Goal: Use online tool/utility: Utilize a website feature to perform a specific function

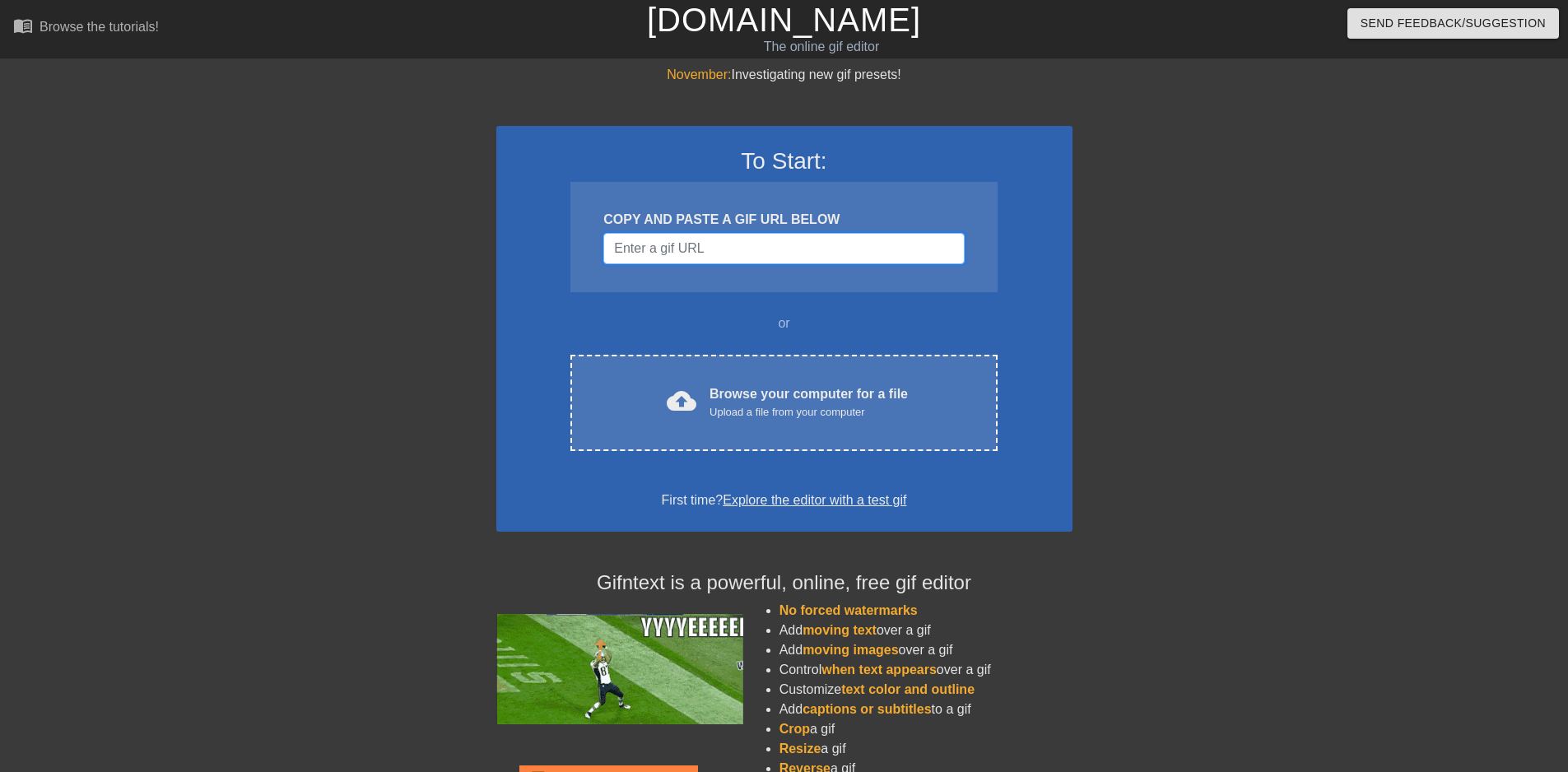
click at [687, 247] on input "Username" at bounding box center [784, 249] width 361 height 31
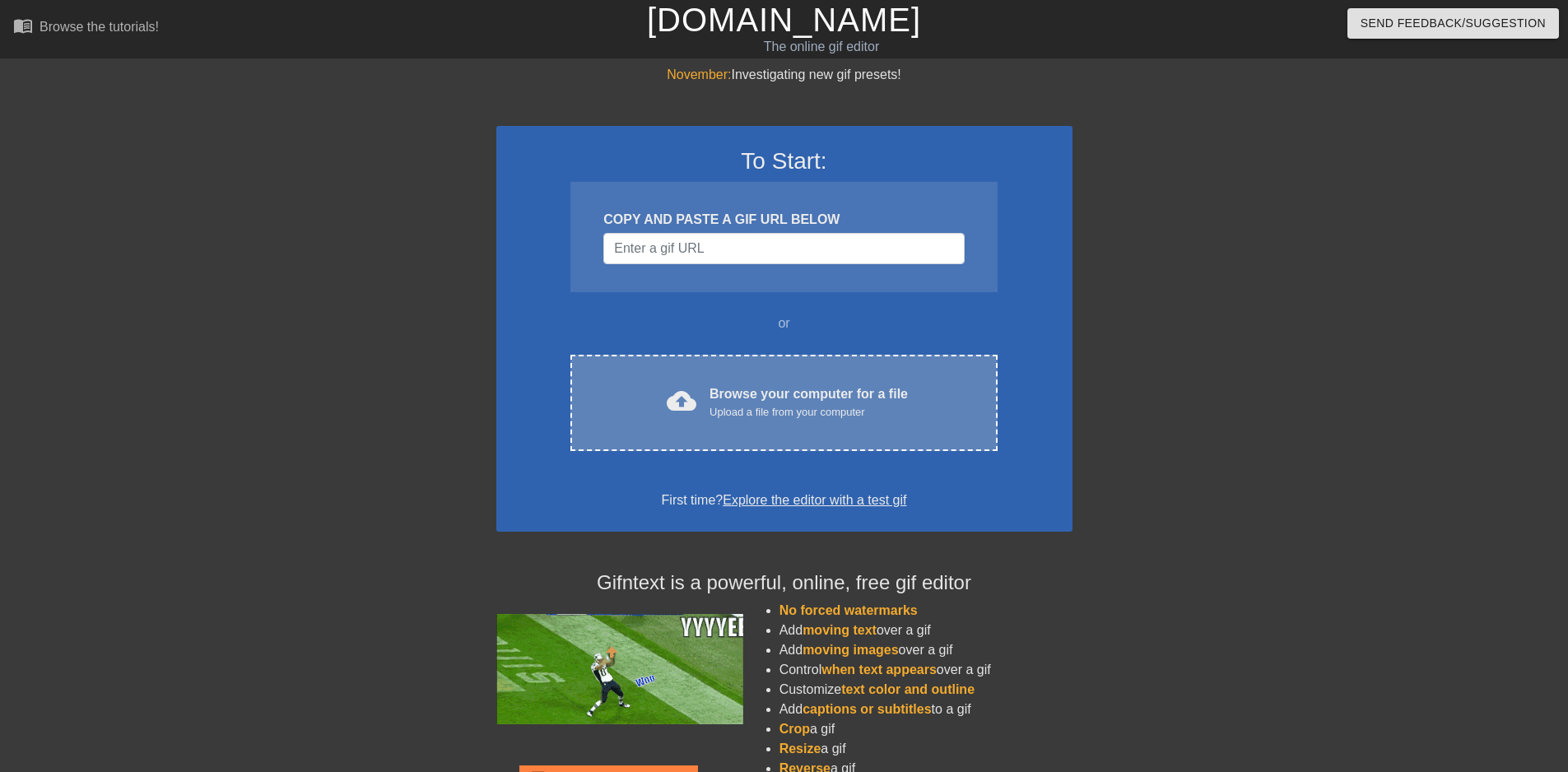
click at [830, 403] on div "Browse your computer for a file Upload a file from your computer" at bounding box center [809, 402] width 198 height 36
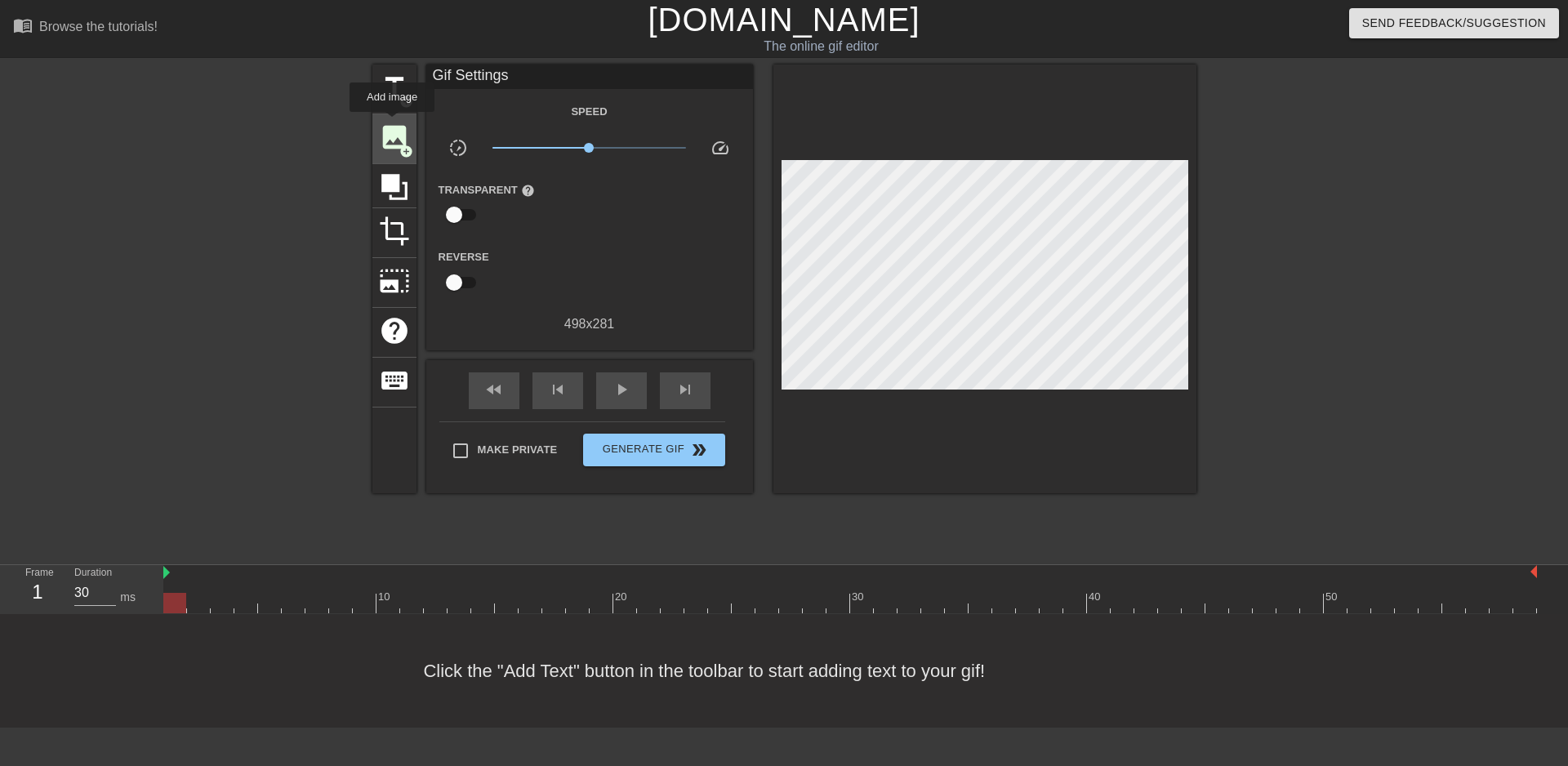
click at [392, 123] on span "image" at bounding box center [394, 137] width 31 height 31
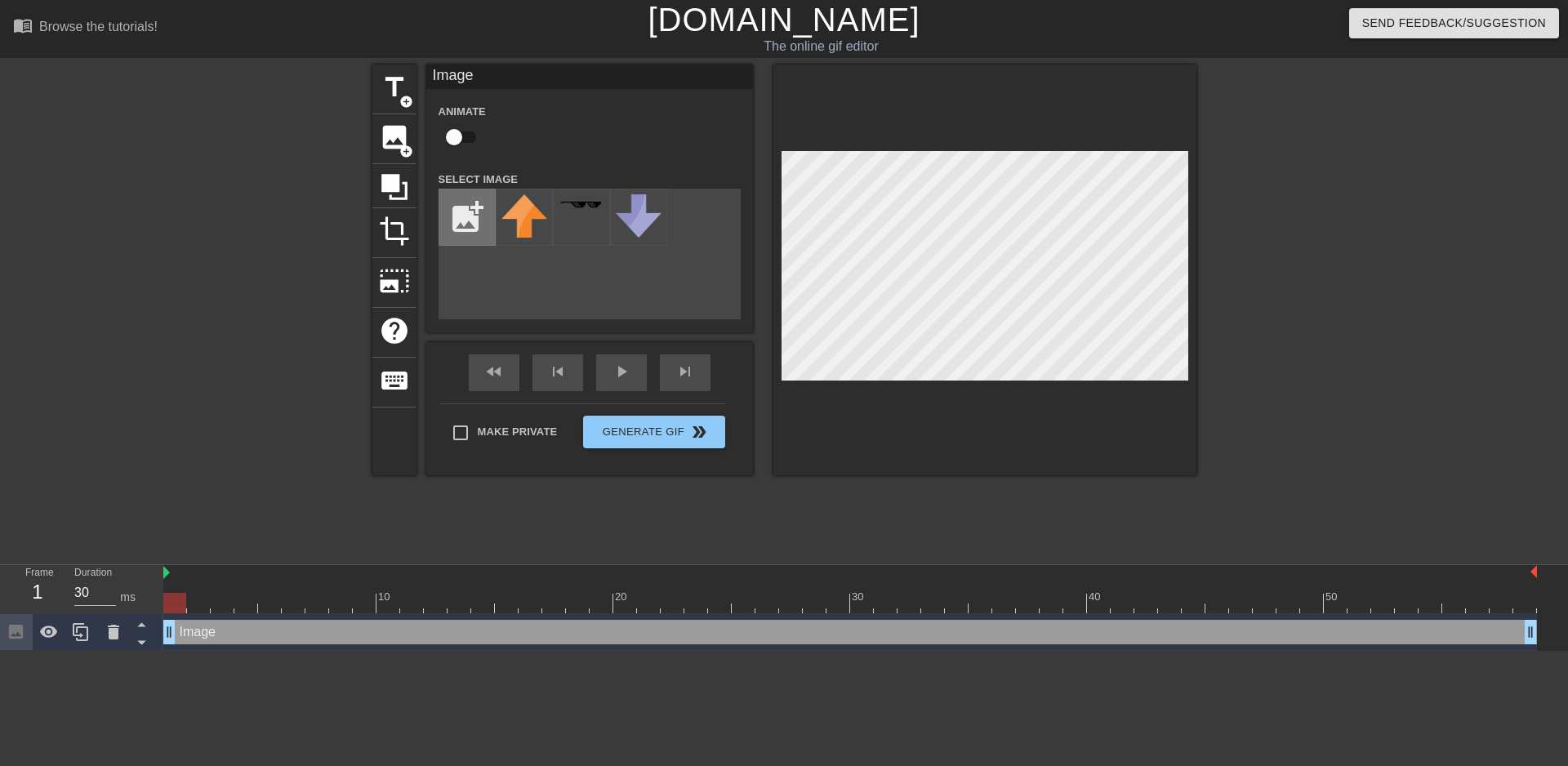
click at [474, 224] on input "file" at bounding box center [468, 217] width 56 height 56
type input "C:\fakepath\[PERSON_NAME]-true.png"
click at [517, 223] on img at bounding box center [524, 217] width 45 height 45
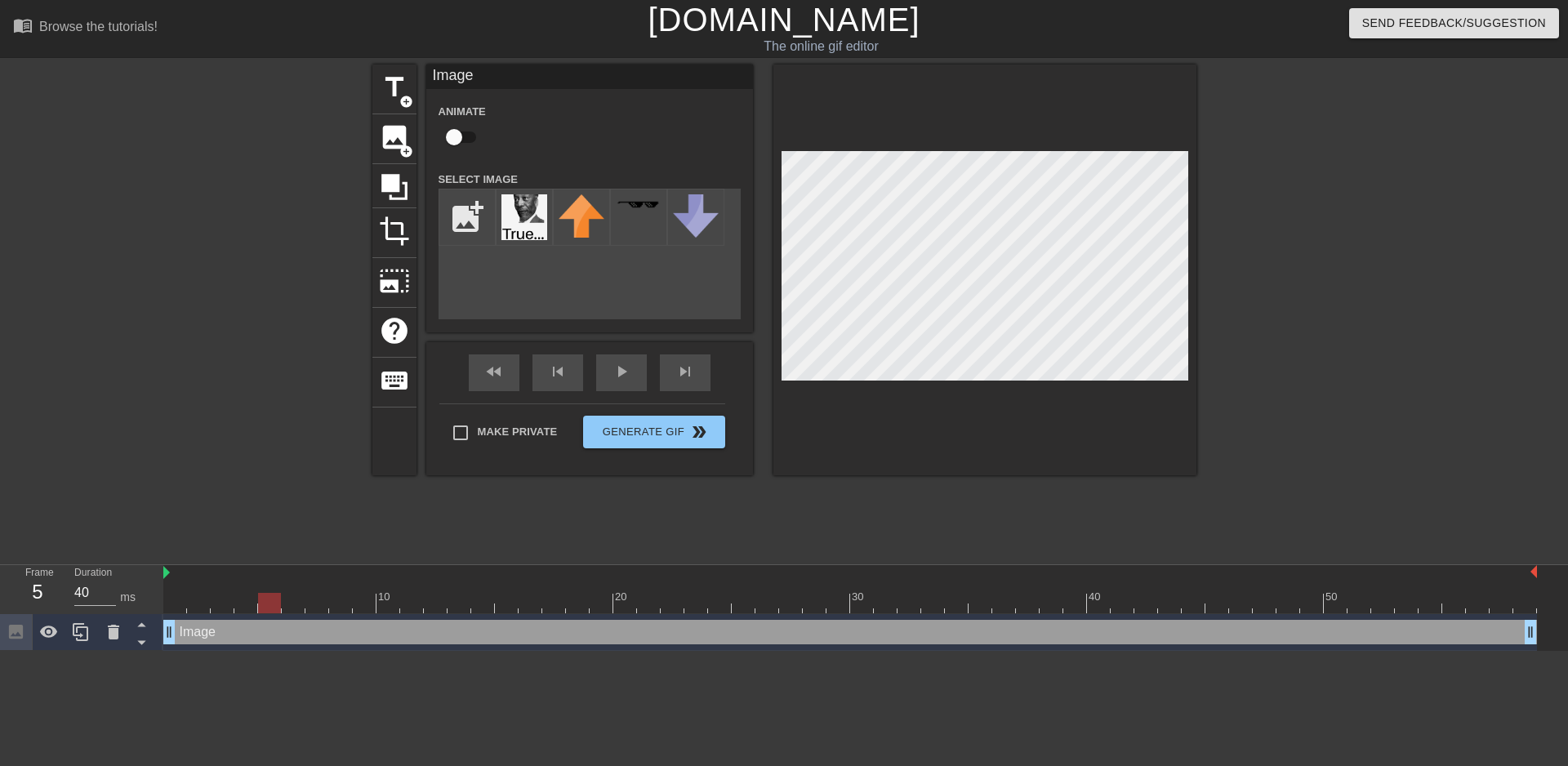
drag, startPoint x: 243, startPoint y: 603, endPoint x: 260, endPoint y: 602, distance: 17.0
click at [260, 602] on div at bounding box center [850, 603] width 1373 height 20
drag, startPoint x: 307, startPoint y: 612, endPoint x: 346, endPoint y: 609, distance: 39.1
click at [339, 609] on div at bounding box center [850, 603] width 1373 height 20
drag, startPoint x: 360, startPoint y: 608, endPoint x: 392, endPoint y: 612, distance: 32.2
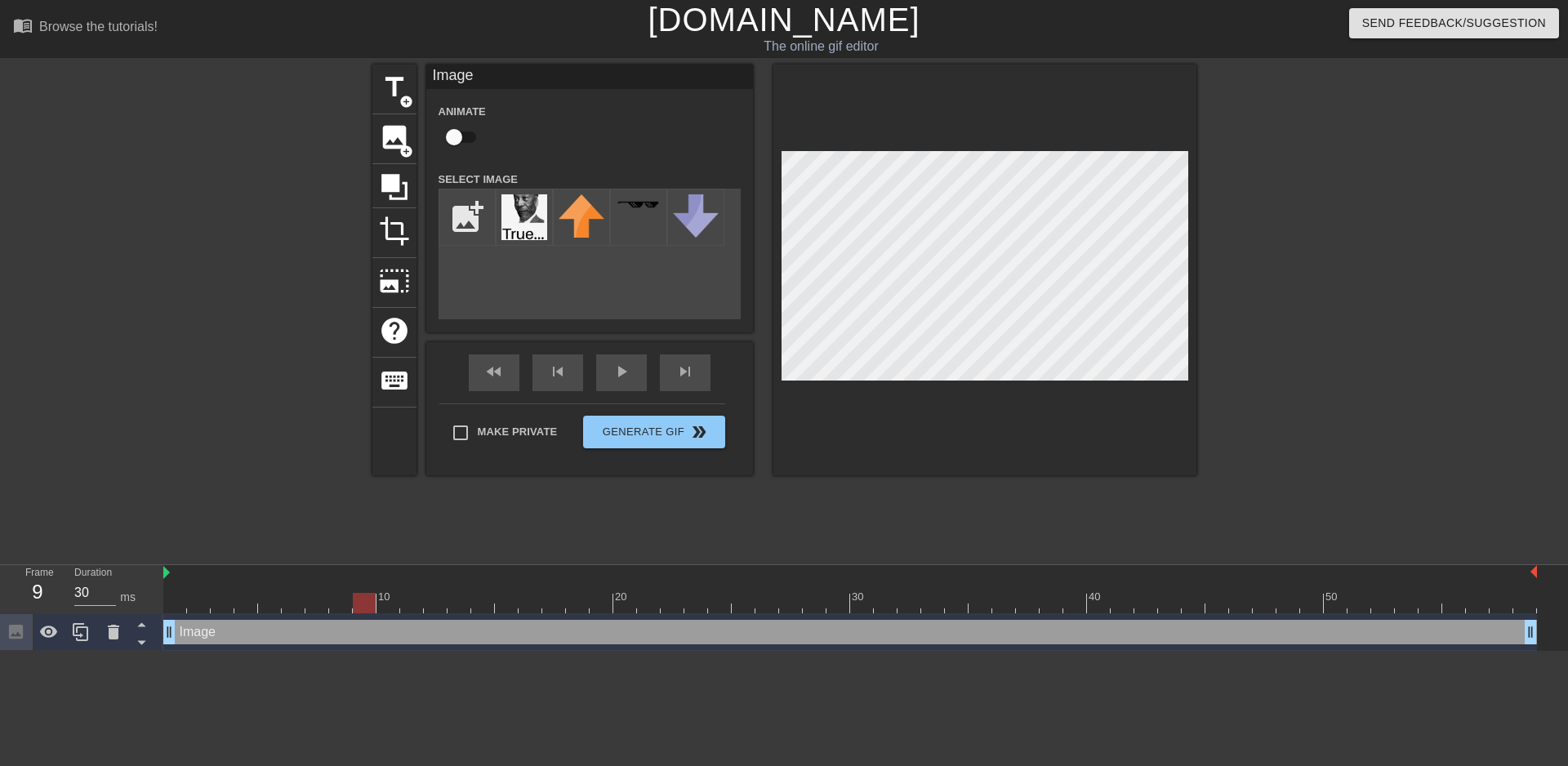
click at [387, 611] on div at bounding box center [850, 603] width 1373 height 20
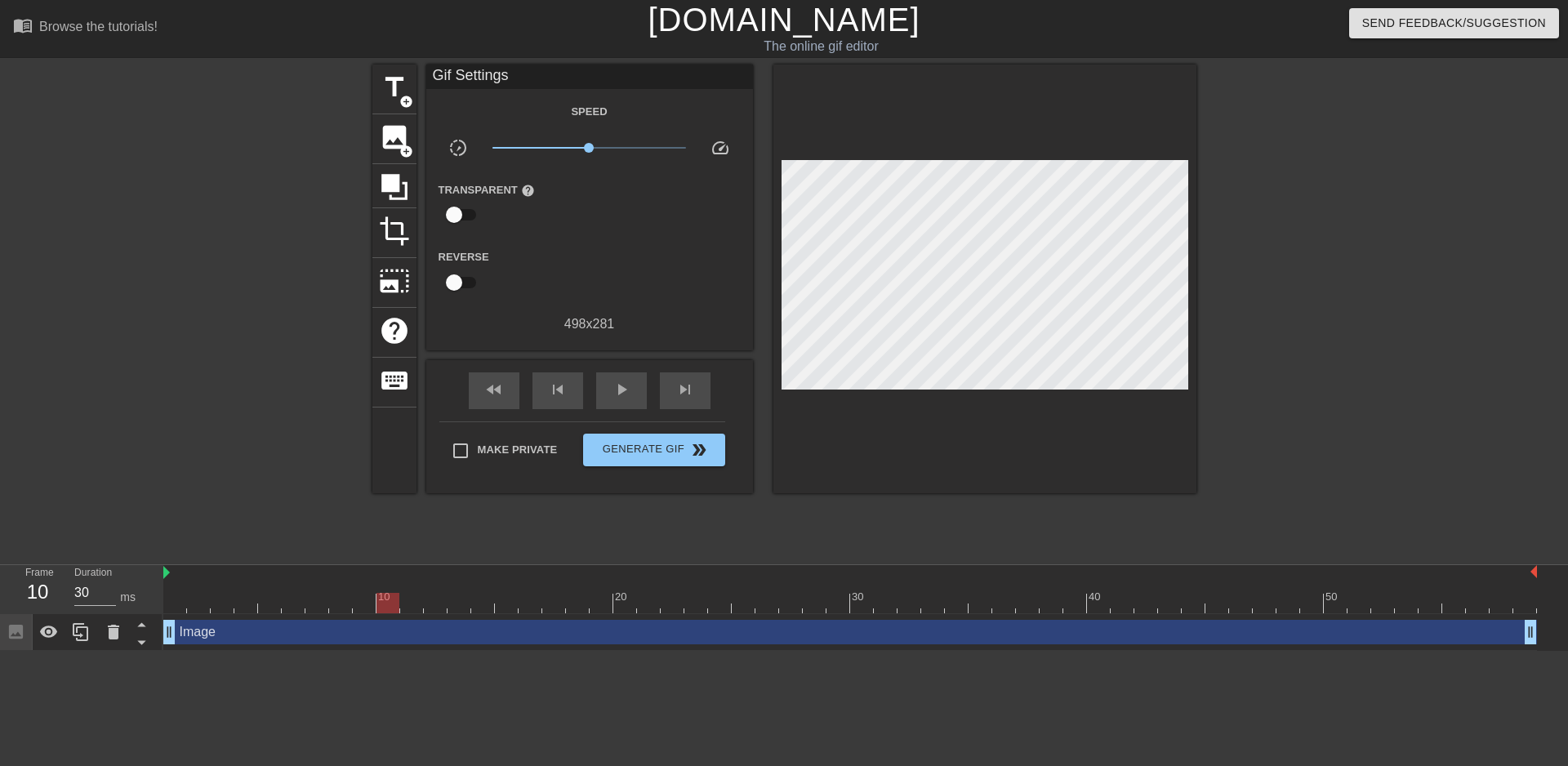
drag, startPoint x: 408, startPoint y: 616, endPoint x: 450, endPoint y: 618, distance: 42.0
click at [450, 618] on div "Image drag_handle drag_handle" at bounding box center [850, 633] width 1373 height 37
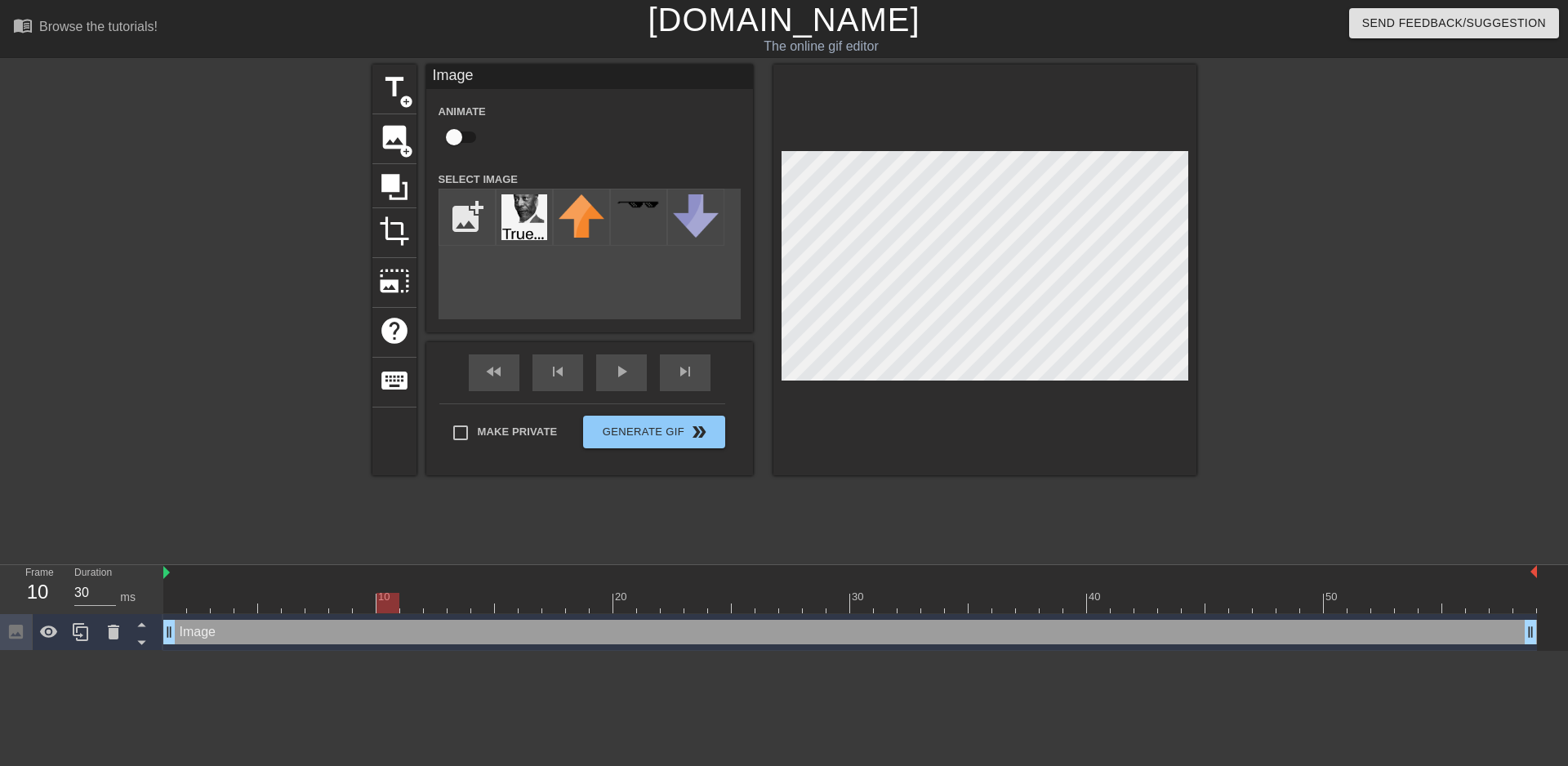
click at [380, 604] on div at bounding box center [388, 603] width 23 height 20
click at [360, 603] on div at bounding box center [850, 603] width 1373 height 20
drag, startPoint x: 359, startPoint y: 603, endPoint x: 386, endPoint y: 600, distance: 27.2
click at [386, 600] on div at bounding box center [388, 603] width 23 height 20
drag, startPoint x: 398, startPoint y: 604, endPoint x: 387, endPoint y: 592, distance: 16.3
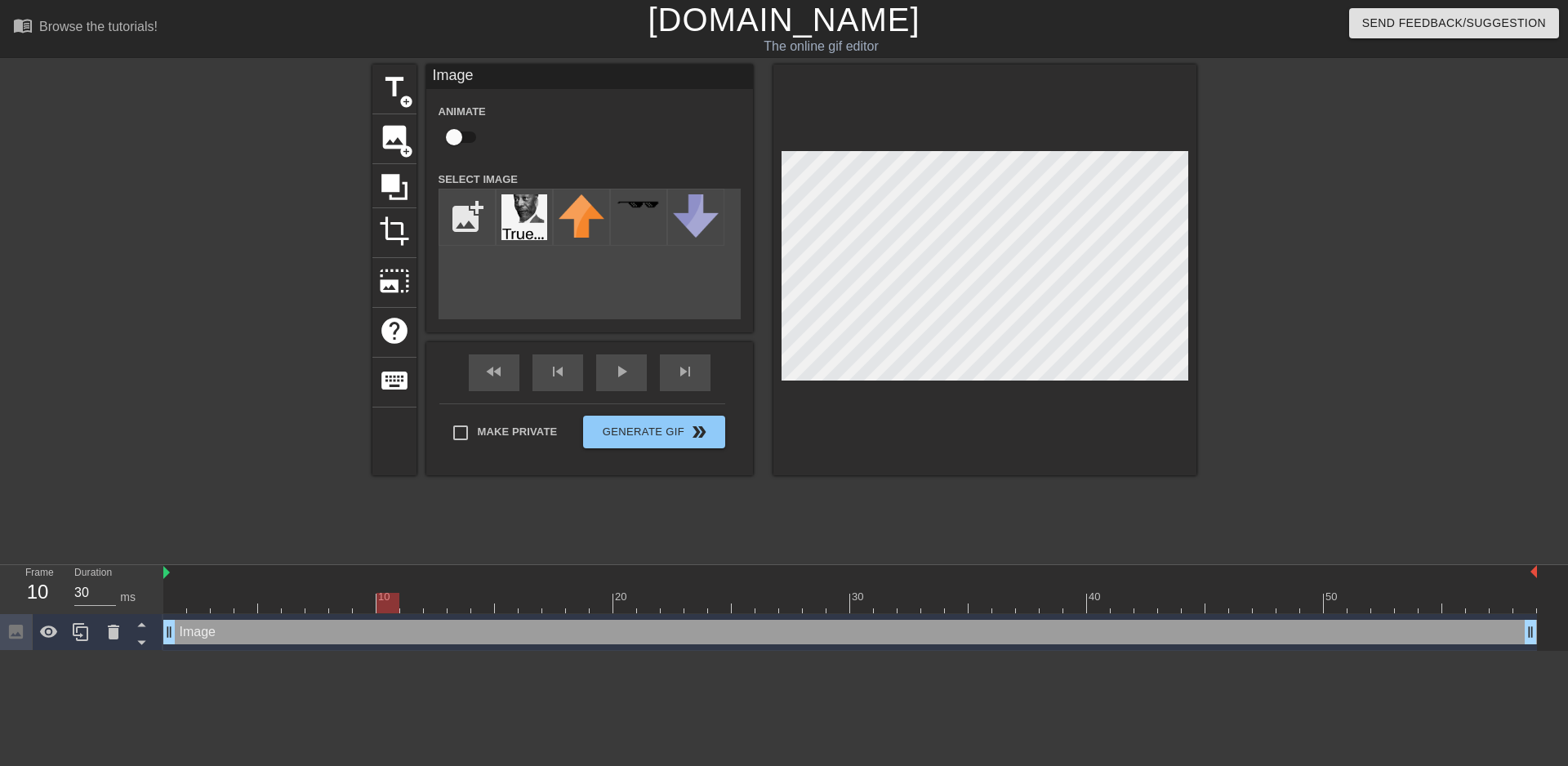
click at [387, 592] on div "10 20 30 40 50" at bounding box center [850, 589] width 1373 height 48
click at [109, 592] on input "31" at bounding box center [95, 592] width 41 height 26
click at [109, 591] on input "32" at bounding box center [95, 592] width 41 height 26
click at [109, 589] on input "33" at bounding box center [95, 592] width 41 height 26
click at [109, 602] on input "33" at bounding box center [95, 592] width 41 height 26
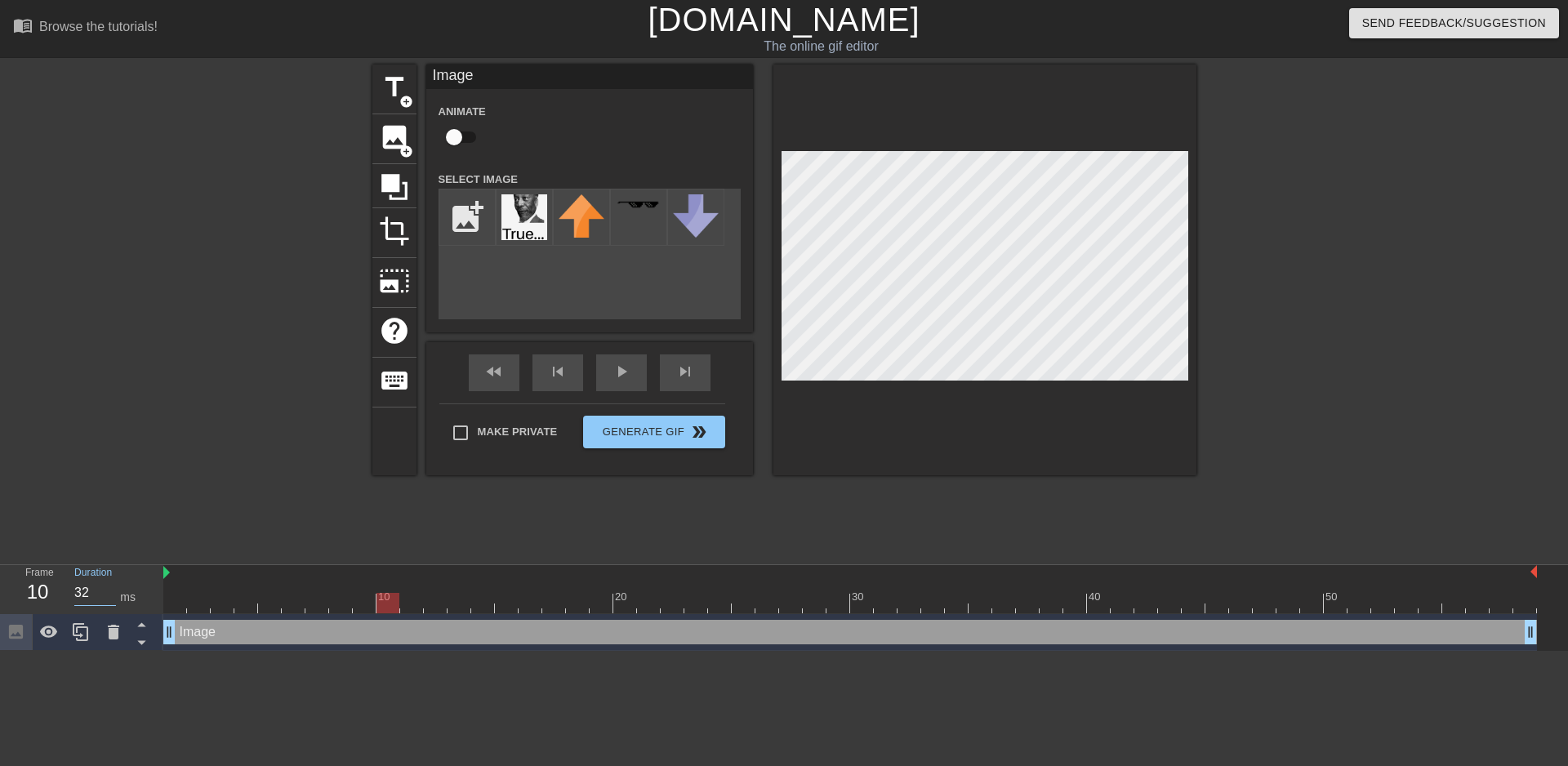
click at [112, 597] on input "32" at bounding box center [95, 592] width 41 height 26
click at [112, 596] on input "31" at bounding box center [95, 592] width 41 height 26
click at [110, 595] on input "30" at bounding box center [95, 592] width 41 height 26
click at [163, 483] on div at bounding box center [230, 310] width 245 height 490
click at [607, 424] on div "Make Private Generate Gif double_arrow" at bounding box center [582, 435] width 285 height 65
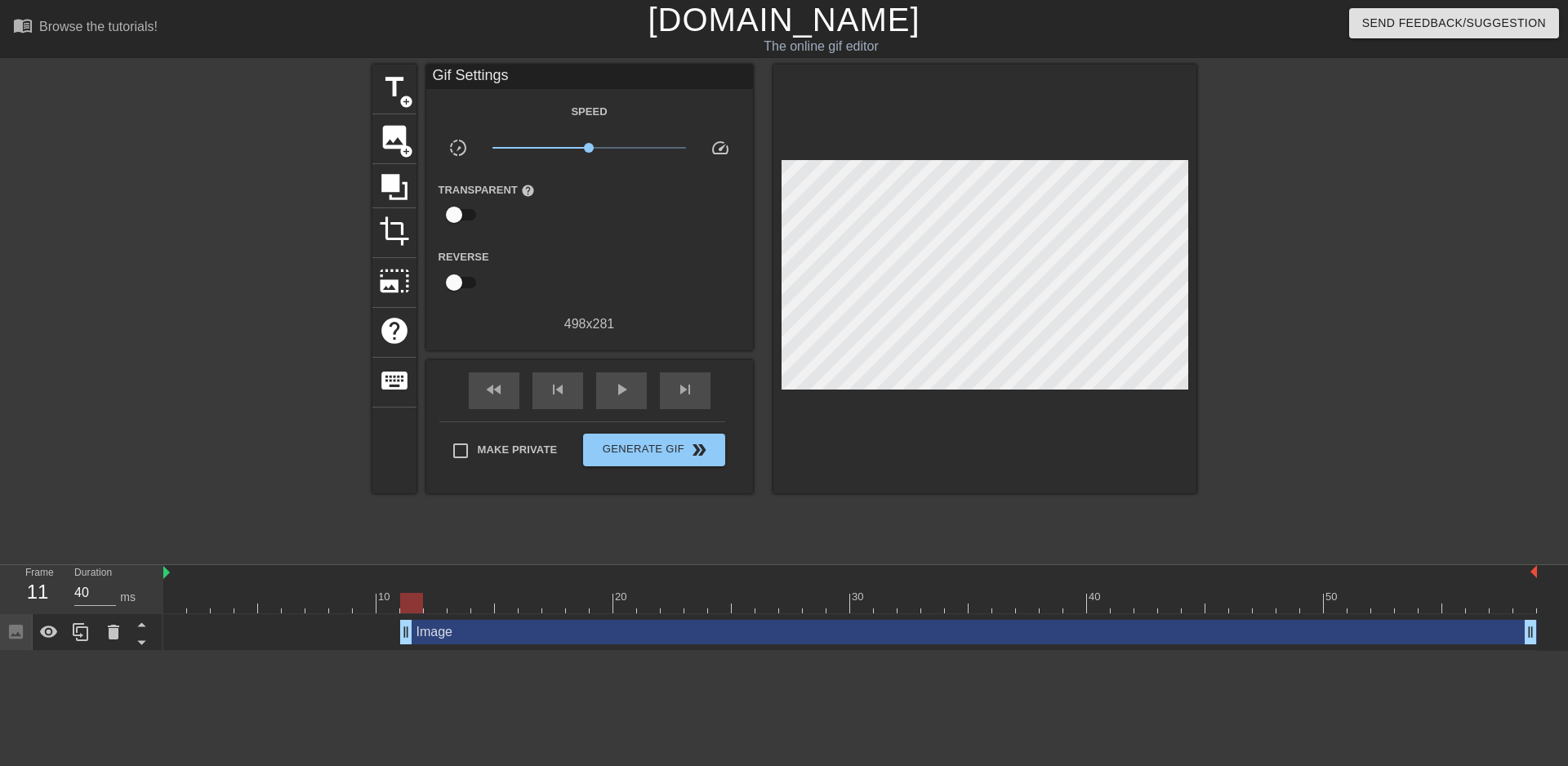
drag, startPoint x: 175, startPoint y: 633, endPoint x: 408, endPoint y: 638, distance: 233.1
type input "30"
drag, startPoint x: 1528, startPoint y: 629, endPoint x: 1521, endPoint y: 626, distance: 7.6
click at [1352, 453] on div at bounding box center [1338, 310] width 245 height 490
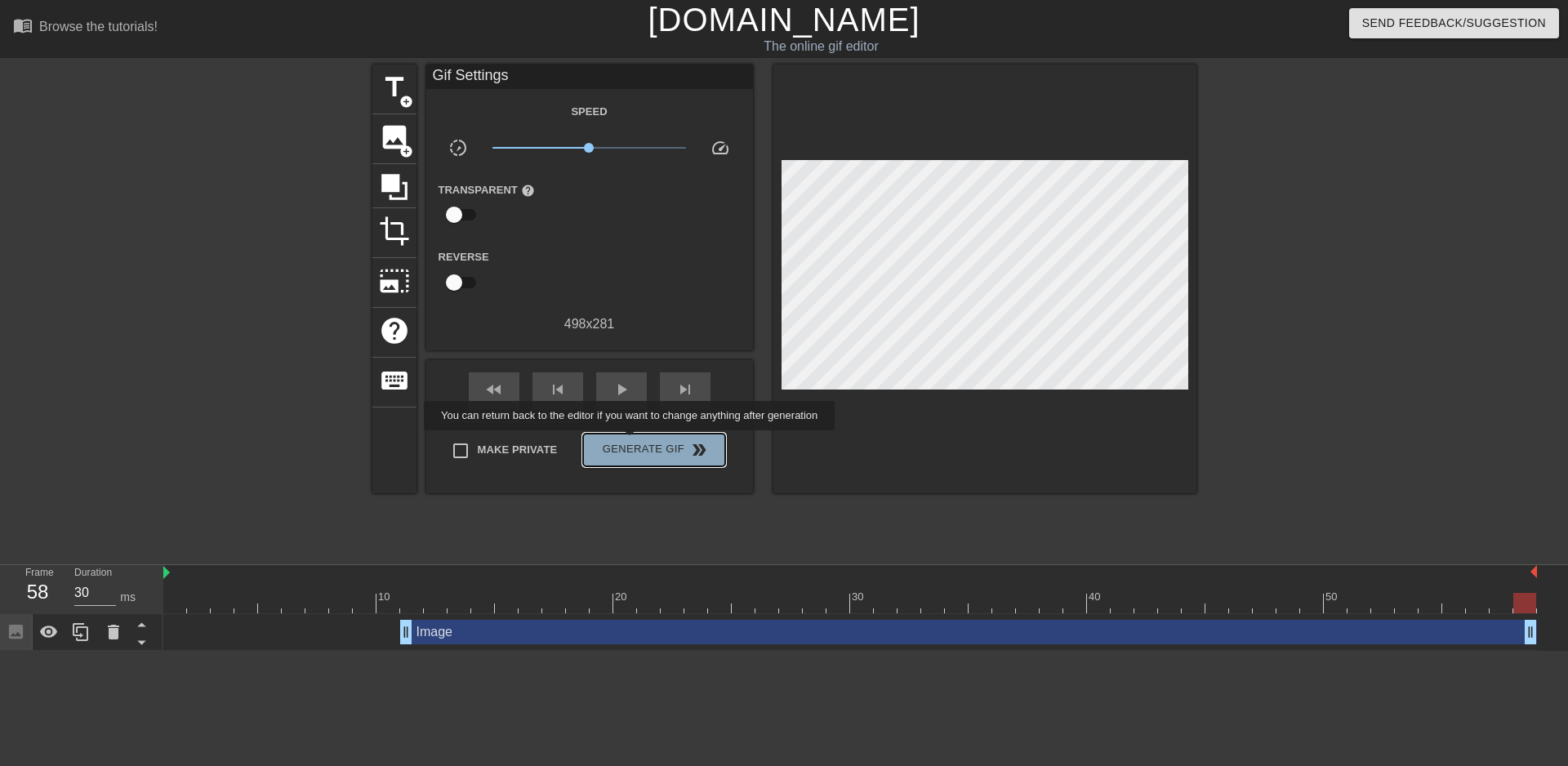
click at [632, 442] on span "Generate Gif double_arrow" at bounding box center [653, 450] width 128 height 19
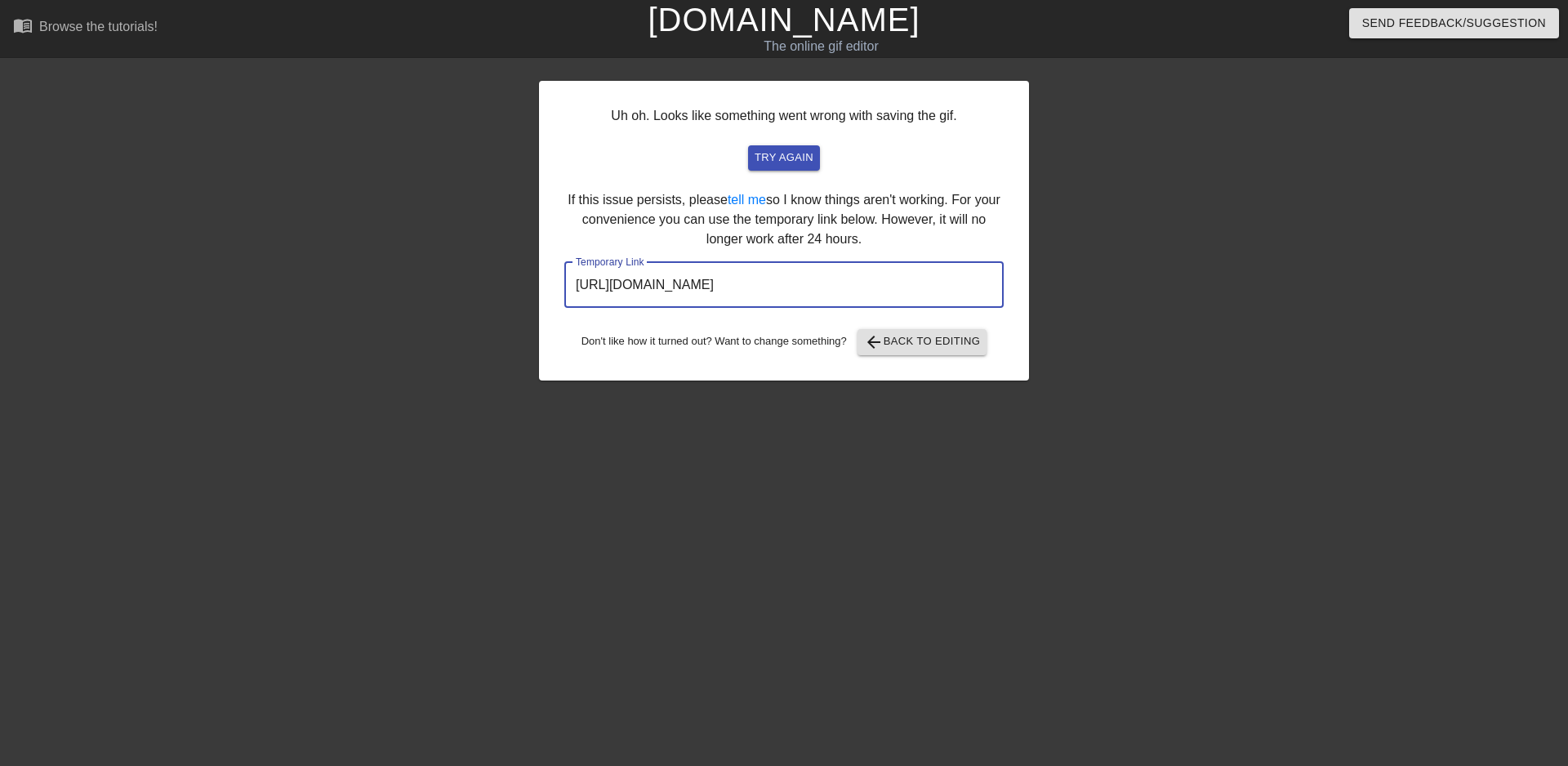
click at [898, 274] on input "[URL][DOMAIN_NAME]" at bounding box center [784, 285] width 440 height 45
click at [929, 280] on input "[URL][DOMAIN_NAME]" at bounding box center [784, 285] width 440 height 45
drag, startPoint x: 939, startPoint y: 281, endPoint x: 469, endPoint y: 282, distance: 470.0
click at [469, 282] on div "Uh oh. Looks like something went wrong with saving the gif. try again If this i…" at bounding box center [784, 310] width 1568 height 490
click at [893, 353] on button "arrow_back Back to Editing" at bounding box center [922, 342] width 130 height 26
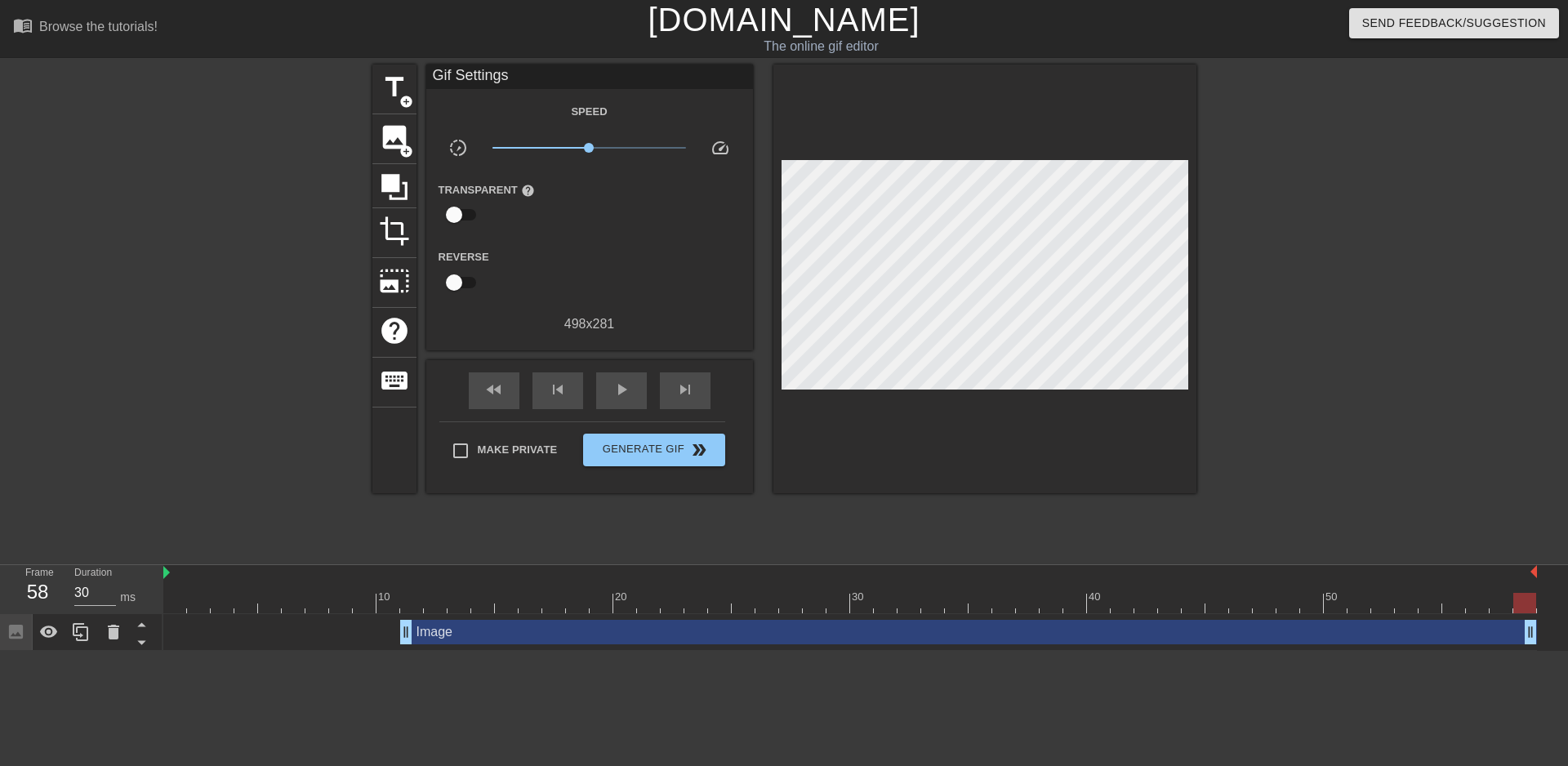
click at [1267, 364] on div at bounding box center [1338, 310] width 245 height 490
click at [644, 452] on span "Generate Gif double_arrow" at bounding box center [653, 450] width 128 height 19
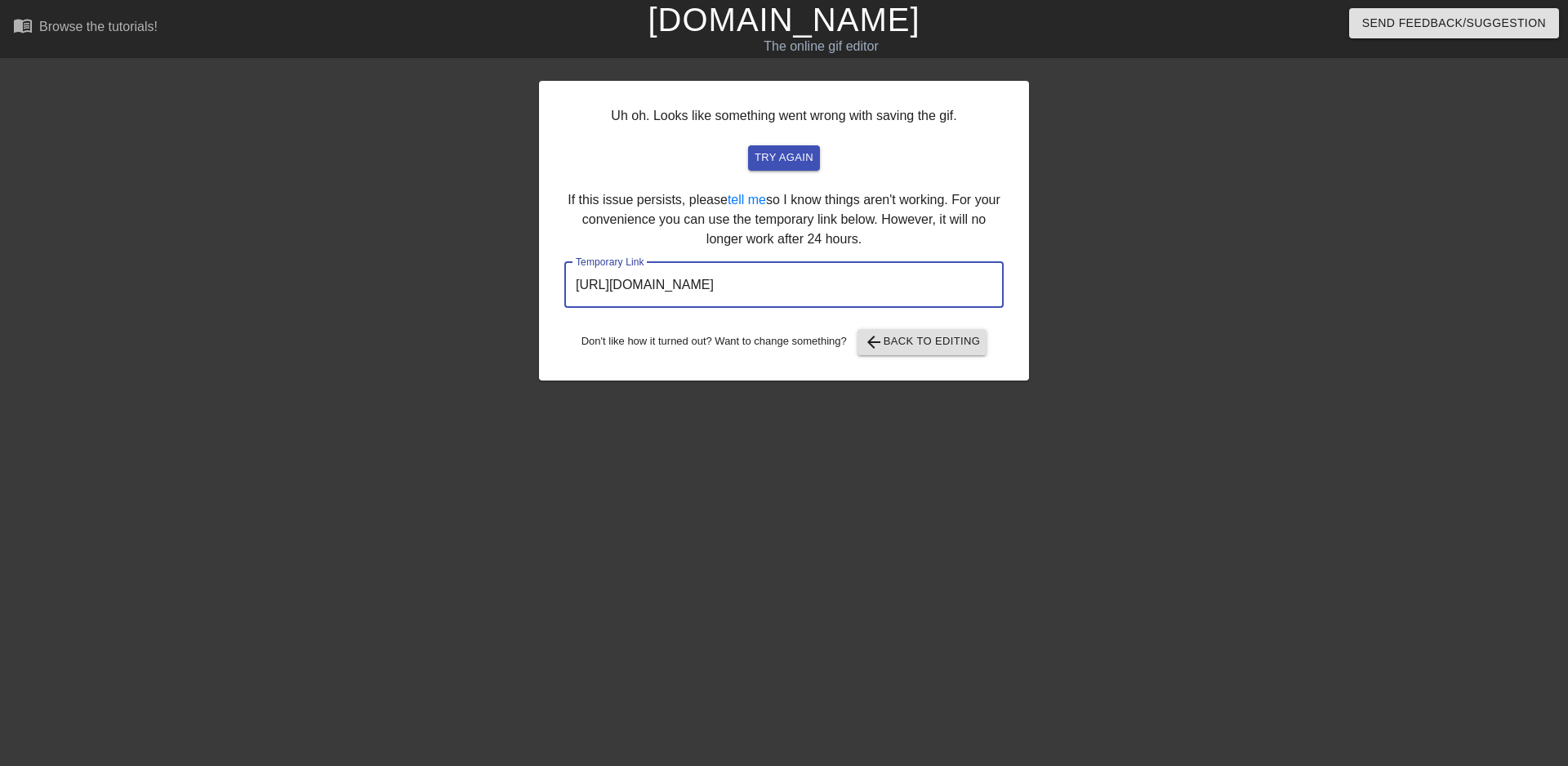
drag, startPoint x: 925, startPoint y: 295, endPoint x: 393, endPoint y: 314, distance: 532.3
click at [393, 314] on div "Uh oh. Looks like something went wrong with saving the gif. try again If this i…" at bounding box center [784, 310] width 1568 height 490
click at [900, 342] on span "arrow_back Back to Editing" at bounding box center [922, 342] width 117 height 19
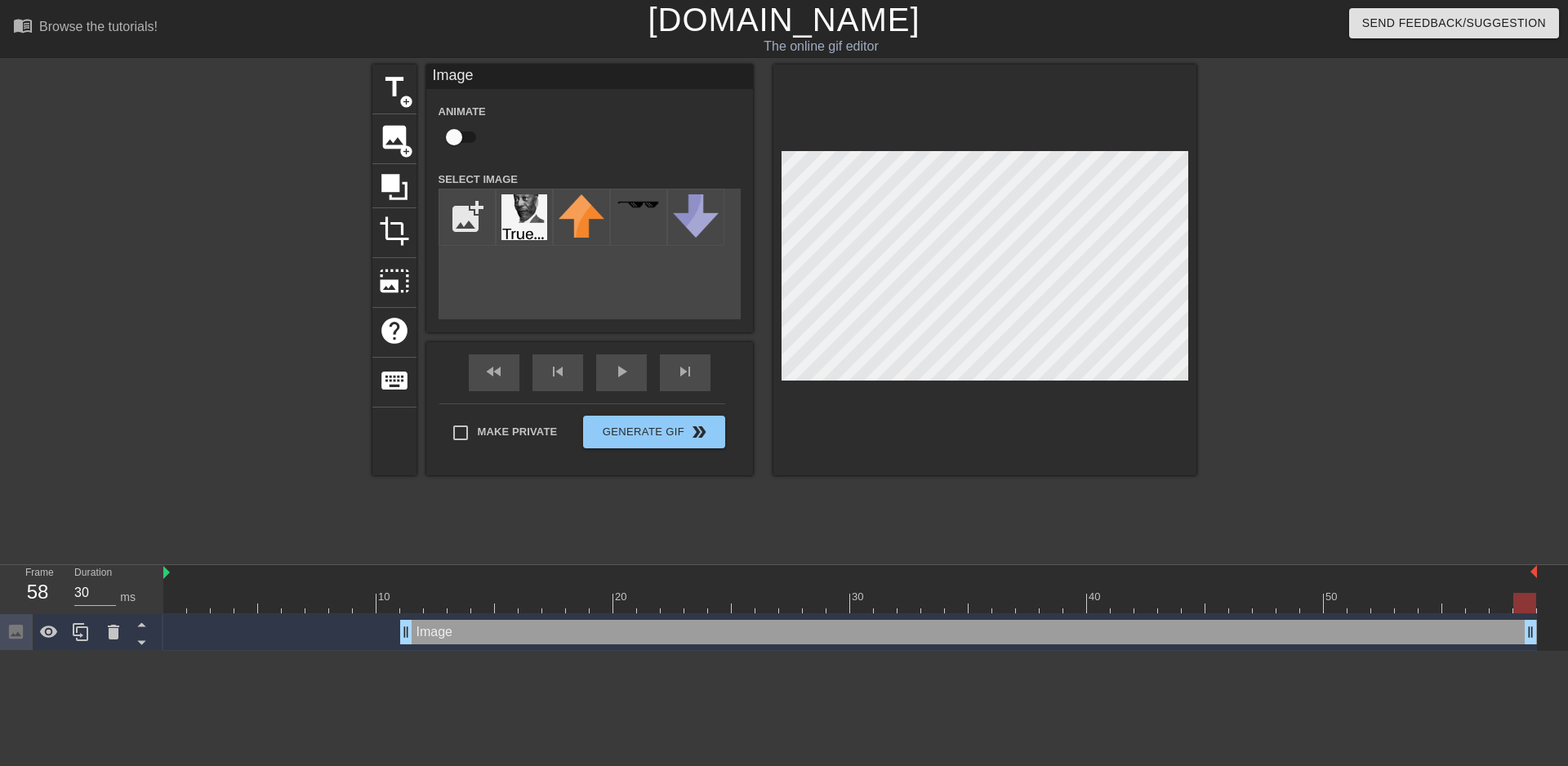
click at [568, 651] on html "menu_book Browse the tutorials! [DOMAIN_NAME] The online gif editor Send Feedba…" at bounding box center [784, 325] width 1568 height 651
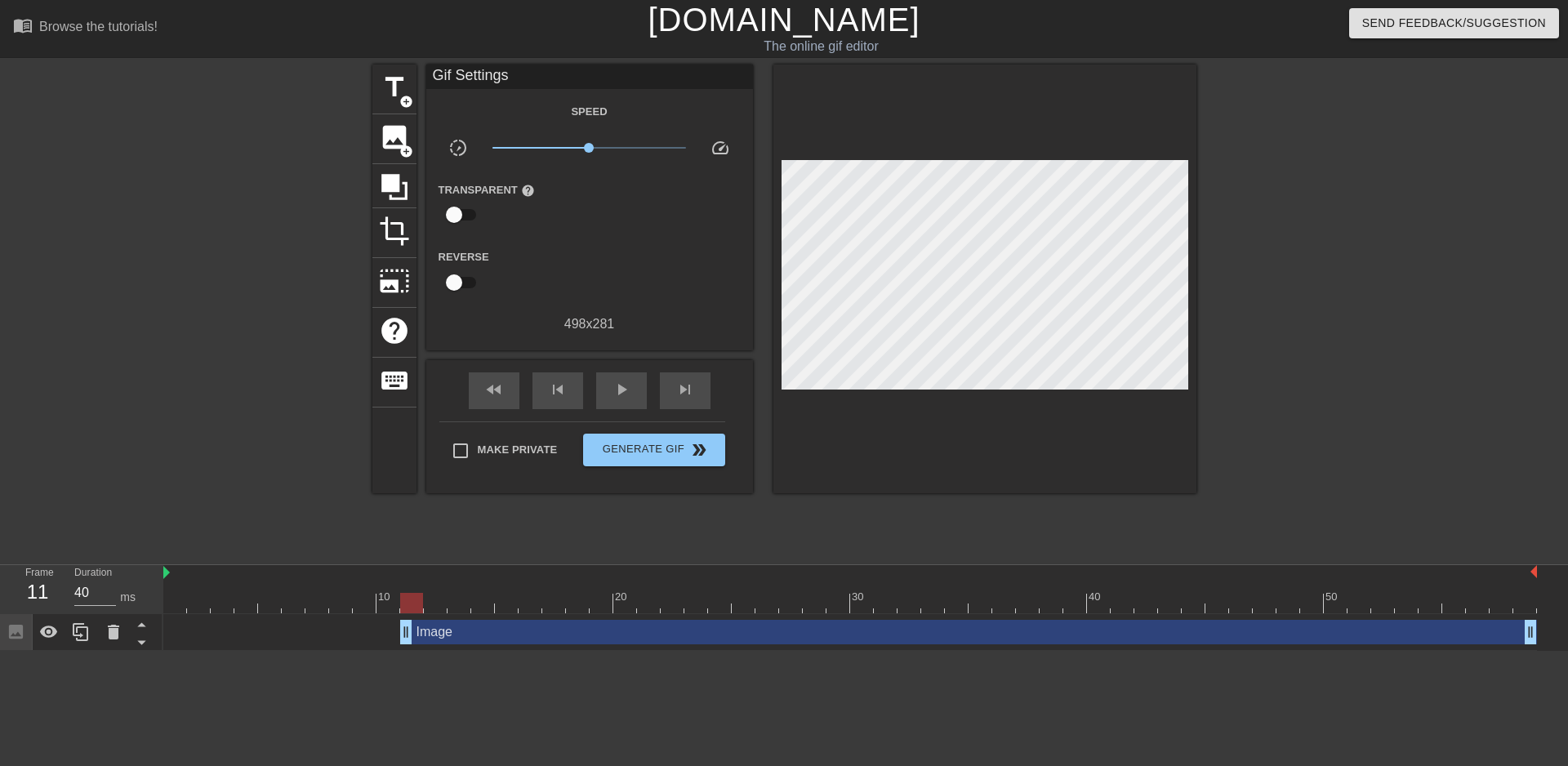
click at [575, 636] on div "Image drag_handle drag_handle" at bounding box center [968, 632] width 1137 height 24
click at [220, 481] on div at bounding box center [230, 310] width 245 height 490
click at [495, 635] on div "Image drag_handle drag_handle" at bounding box center [968, 632] width 1137 height 24
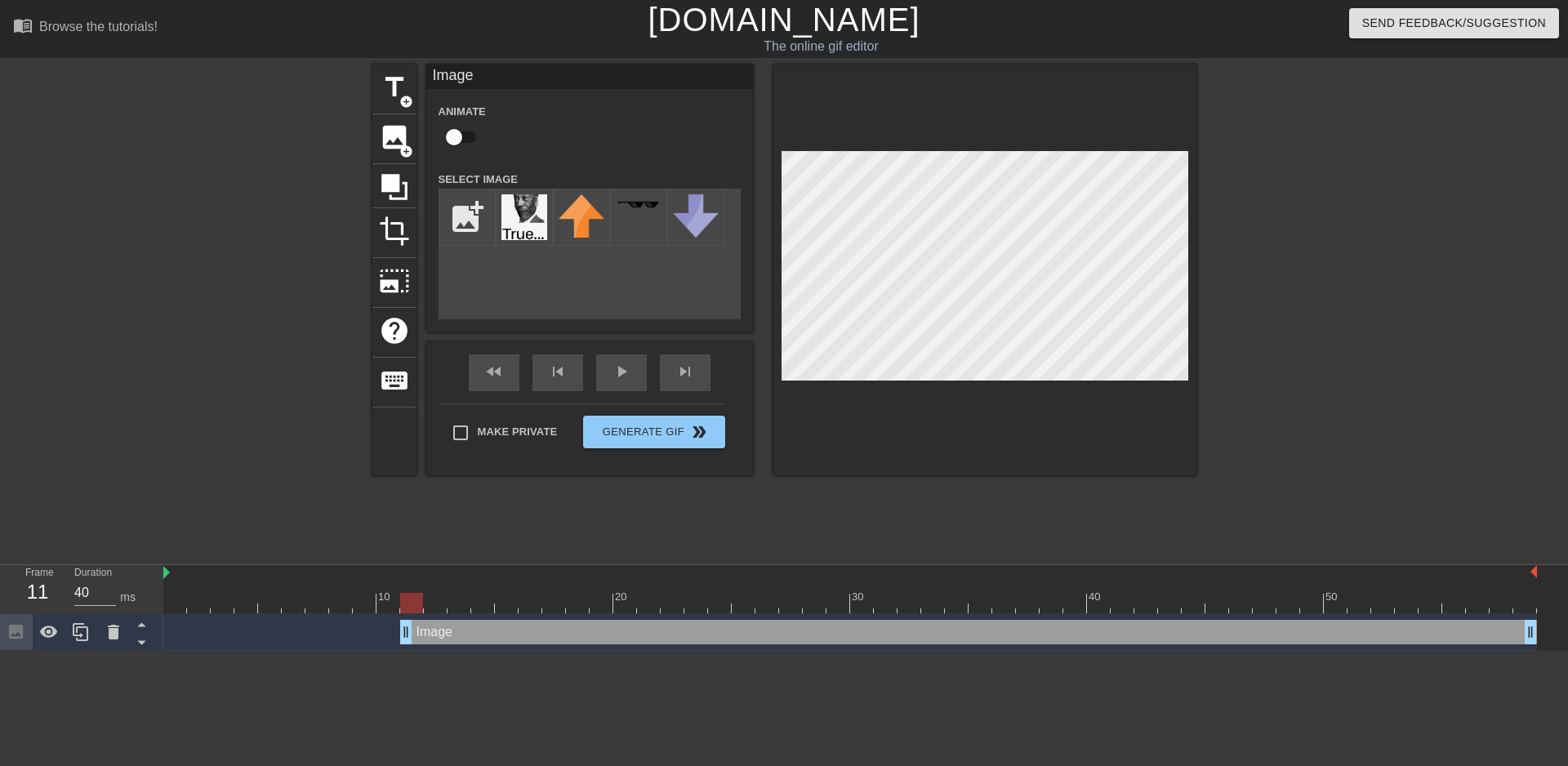
click at [264, 404] on div at bounding box center [230, 310] width 245 height 490
click at [207, 398] on div at bounding box center [230, 310] width 245 height 490
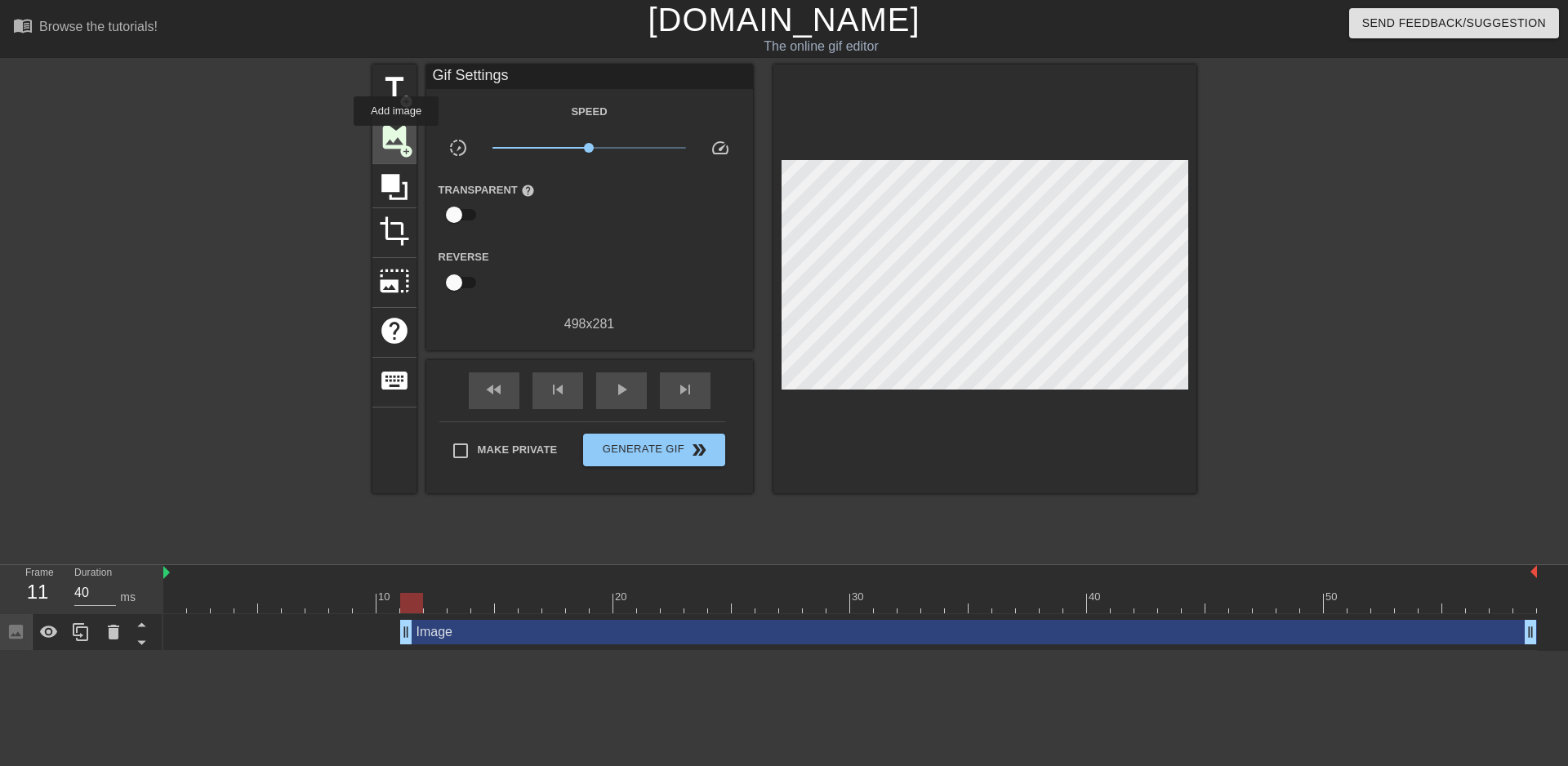
click at [396, 137] on span "image" at bounding box center [394, 137] width 31 height 31
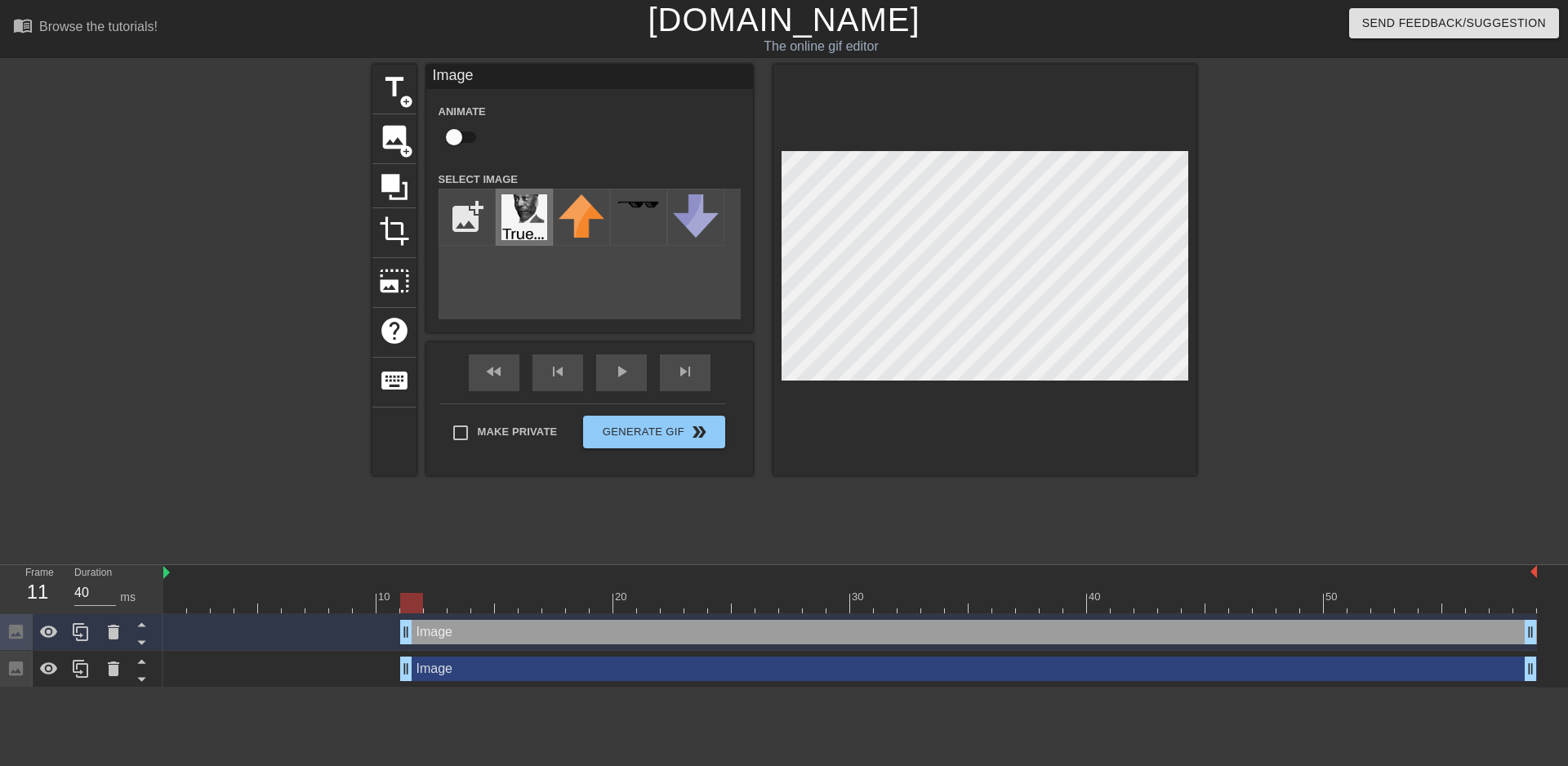
click at [532, 225] on img at bounding box center [524, 217] width 45 height 45
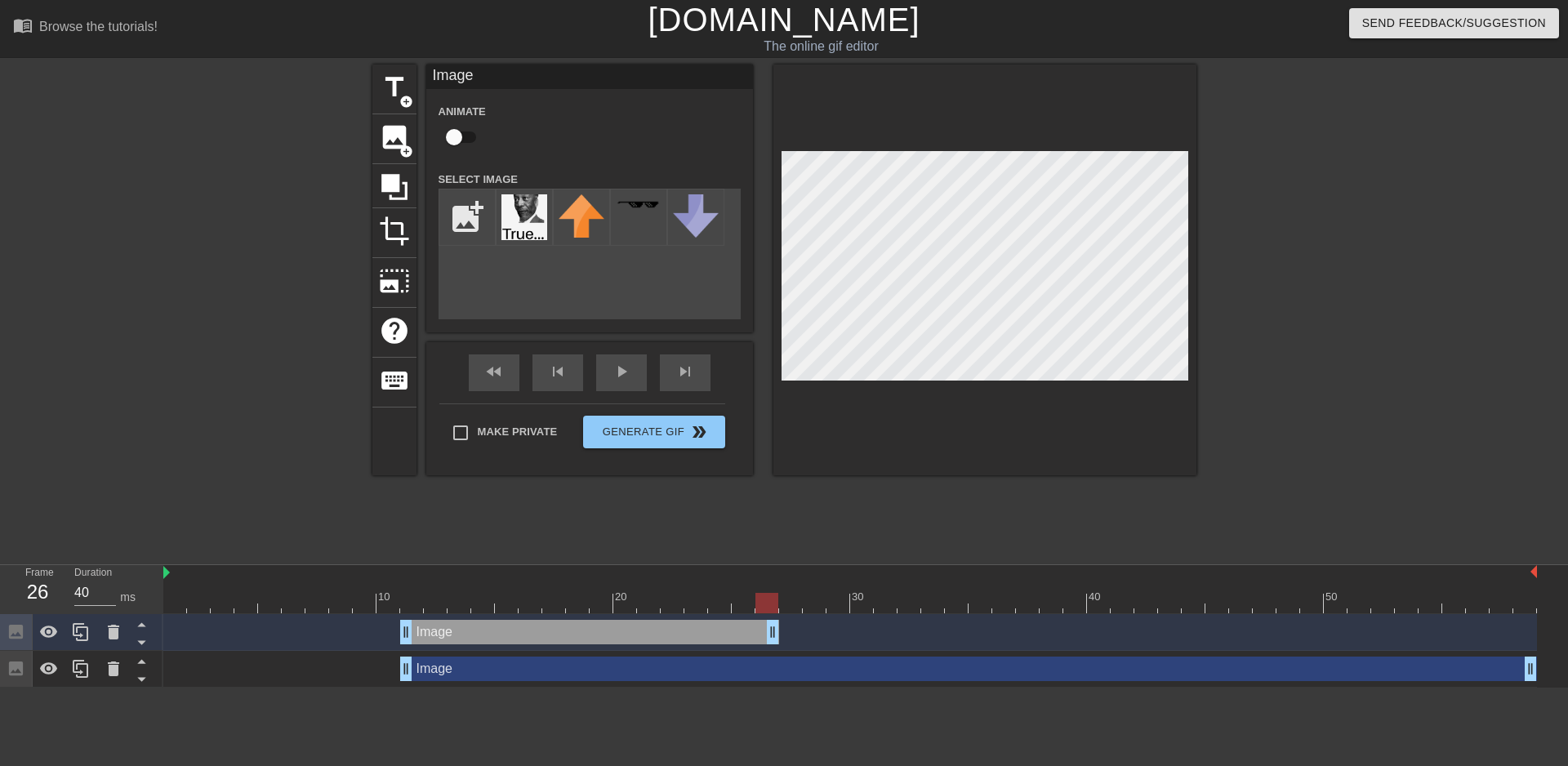
drag, startPoint x: 1534, startPoint y: 636, endPoint x: 783, endPoint y: 639, distance: 751.0
click at [783, 639] on div "Image drag_handle drag_handle" at bounding box center [850, 632] width 1373 height 24
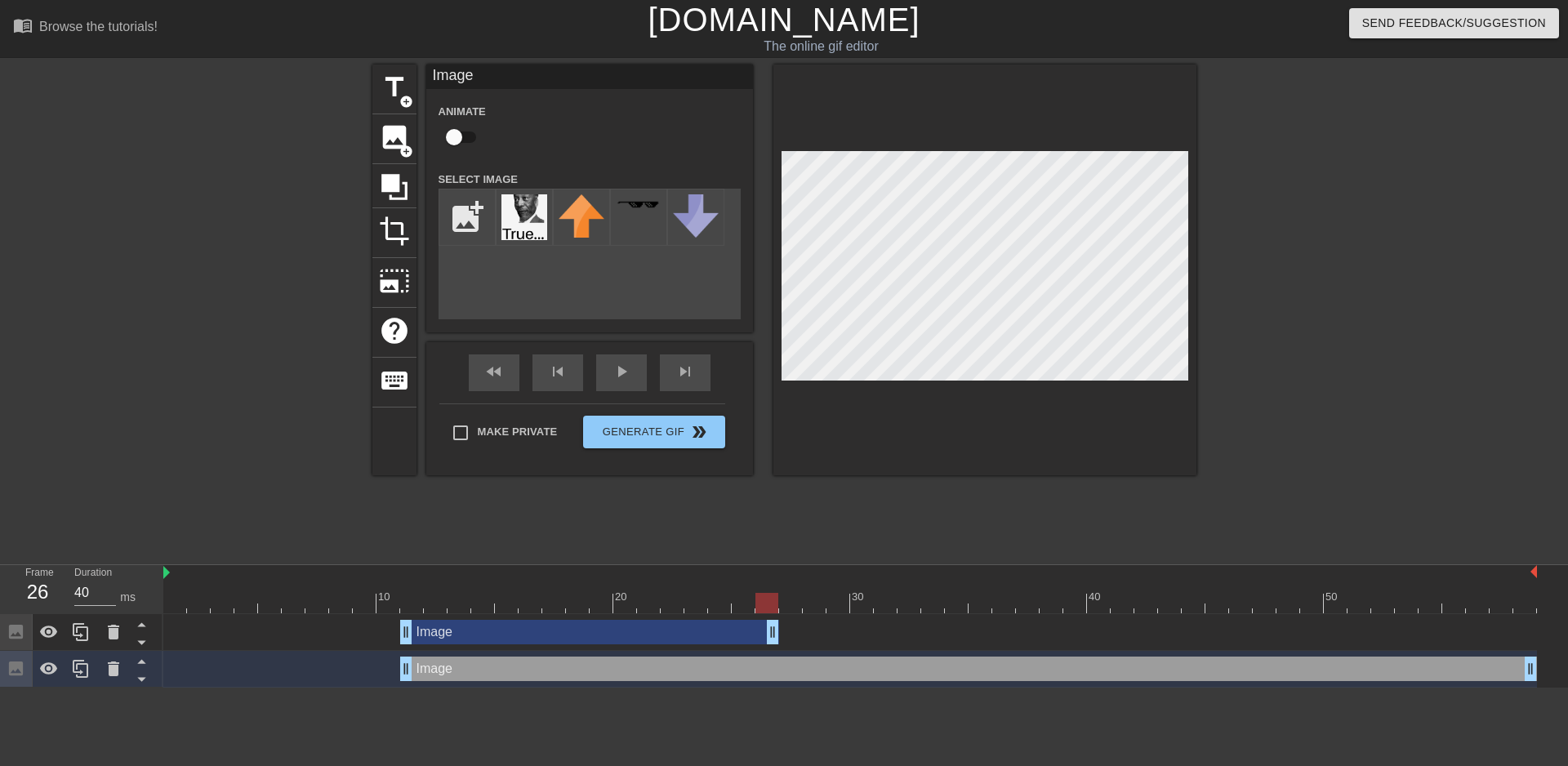
click at [1287, 397] on div at bounding box center [1338, 310] width 245 height 490
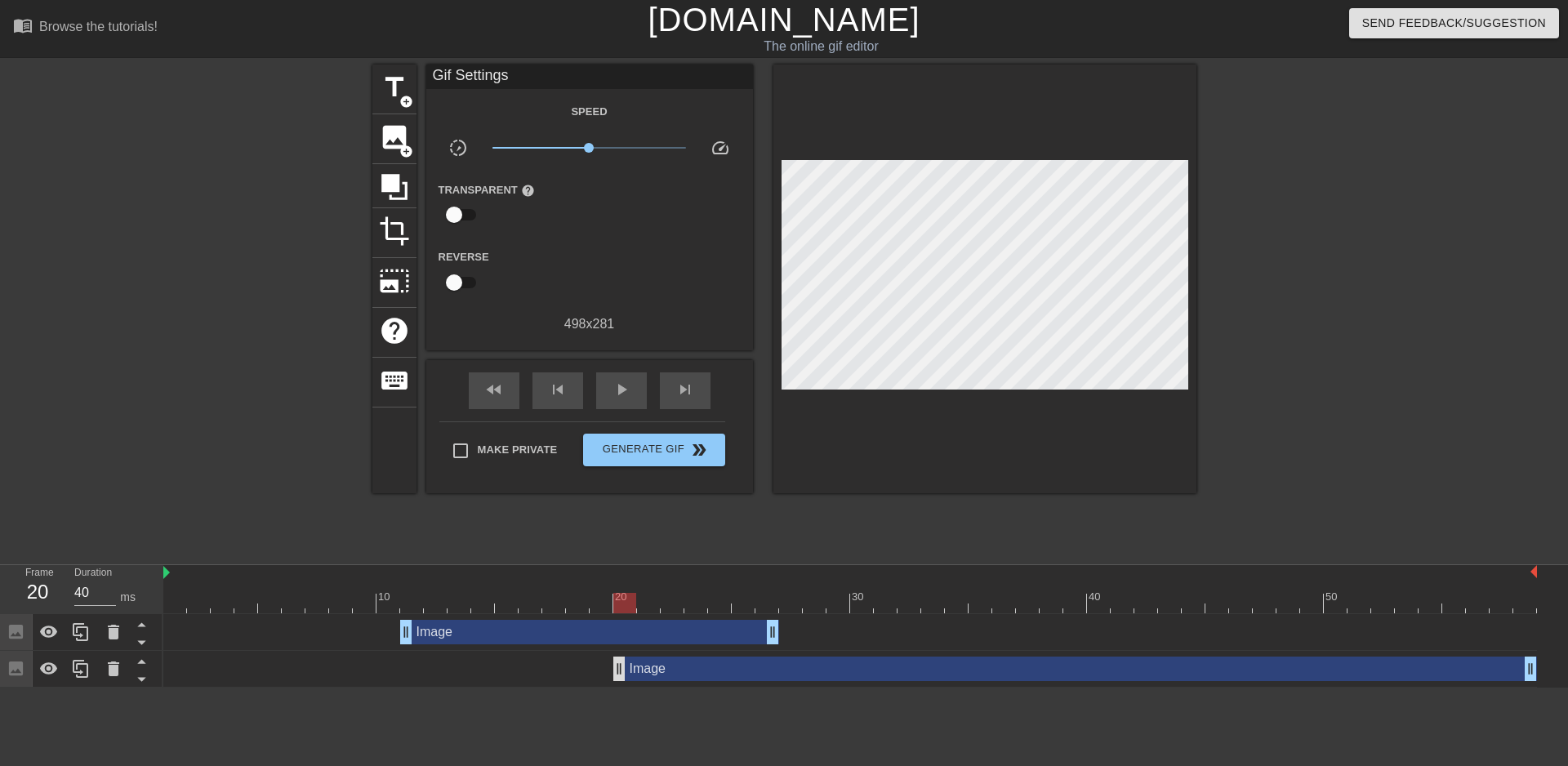
drag, startPoint x: 407, startPoint y: 669, endPoint x: 650, endPoint y: 675, distance: 243.1
click at [633, 681] on div "Image drag_handle drag_handle" at bounding box center [850, 670] width 1373 height 37
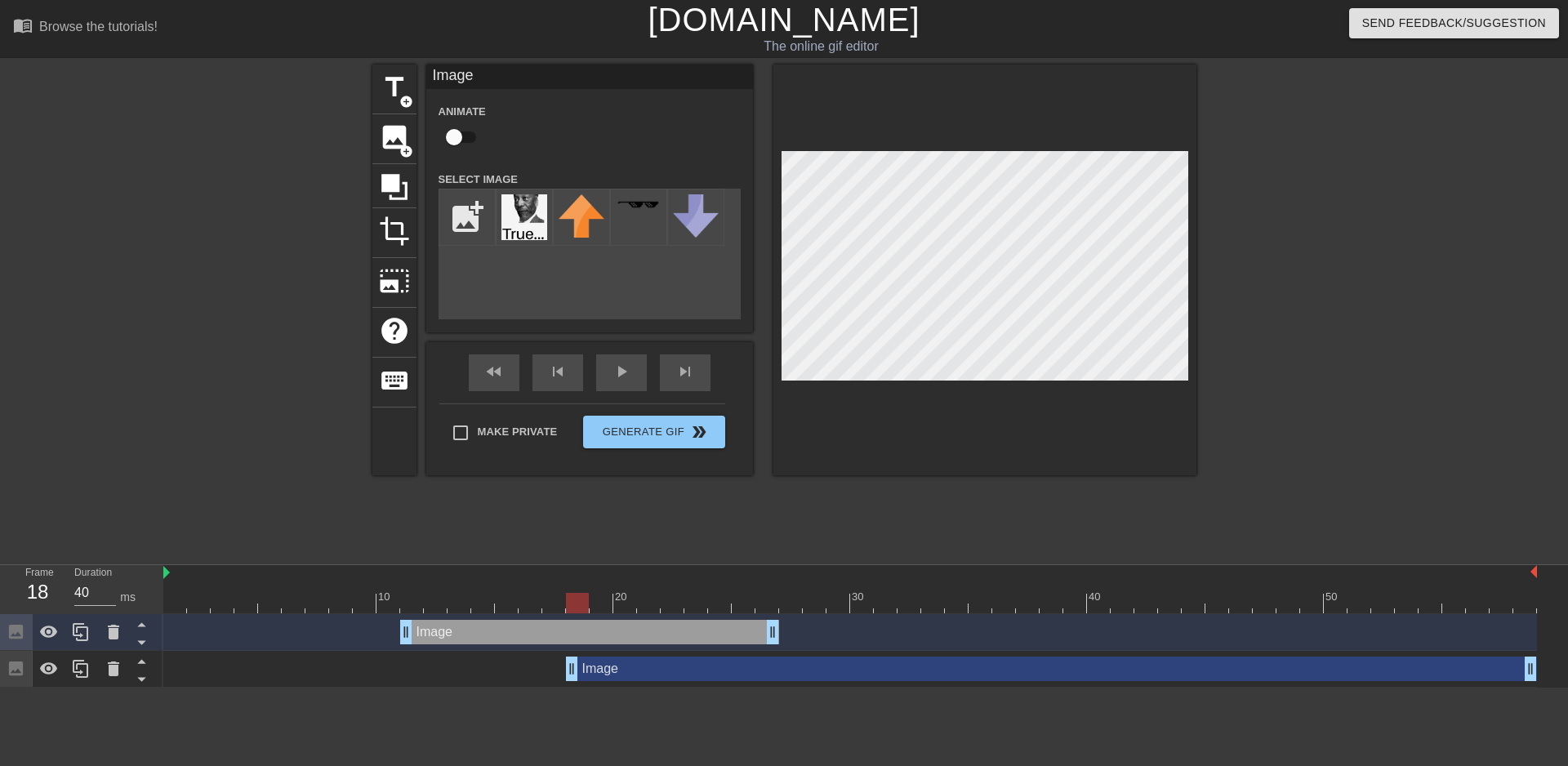
type input "30"
drag, startPoint x: 645, startPoint y: 676, endPoint x: 435, endPoint y: 669, distance: 210.1
click at [471, 133] on input "checkbox" at bounding box center [454, 137] width 94 height 31
click at [468, 133] on input "checkbox" at bounding box center [470, 137] width 94 height 31
checkbox input "false"
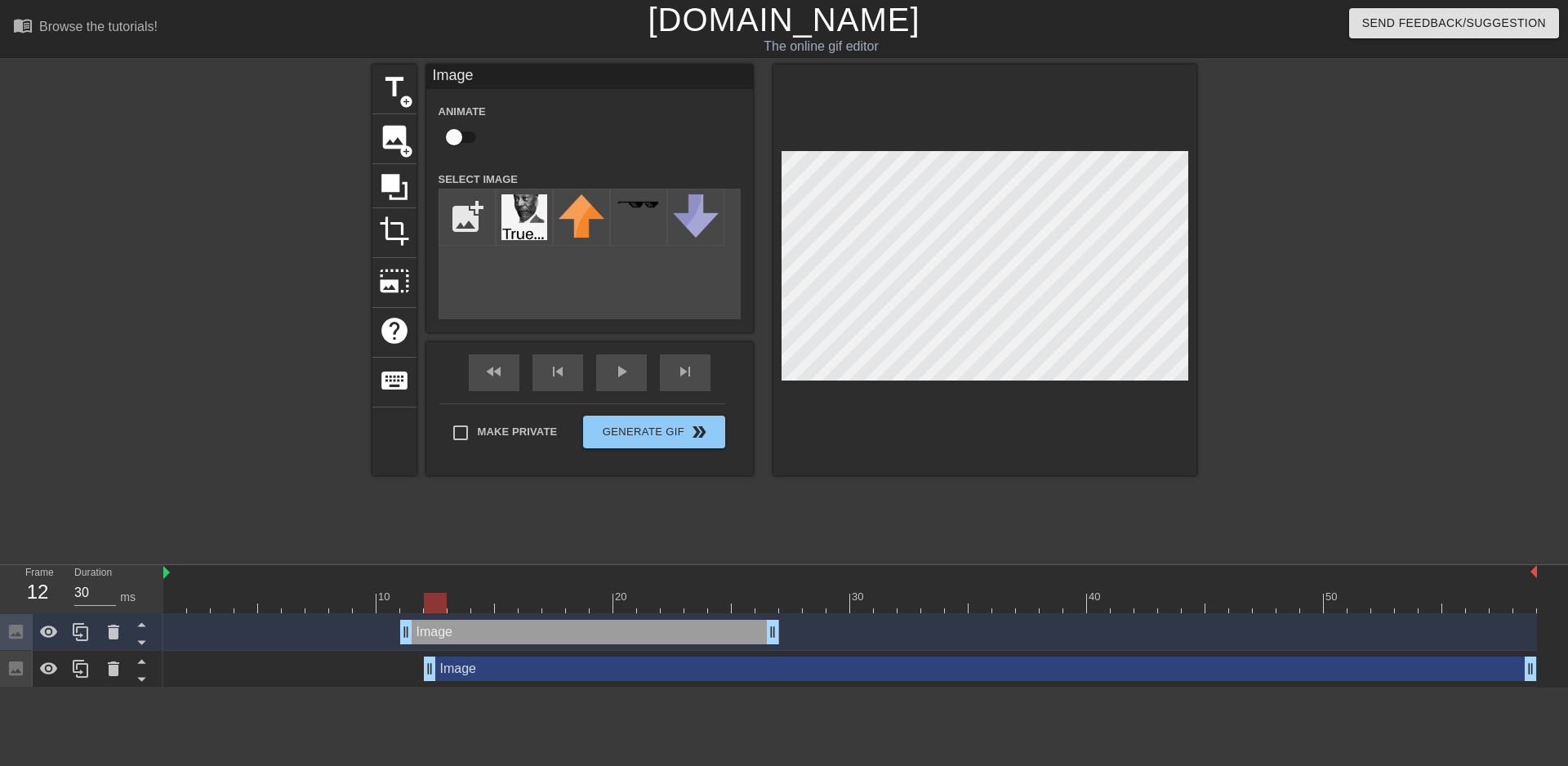
click at [569, 531] on div "title add_circle image add_circle crop photo_size_select_large help keyboard Im…" at bounding box center [784, 310] width 824 height 490
click at [523, 214] on img at bounding box center [524, 217] width 45 height 45
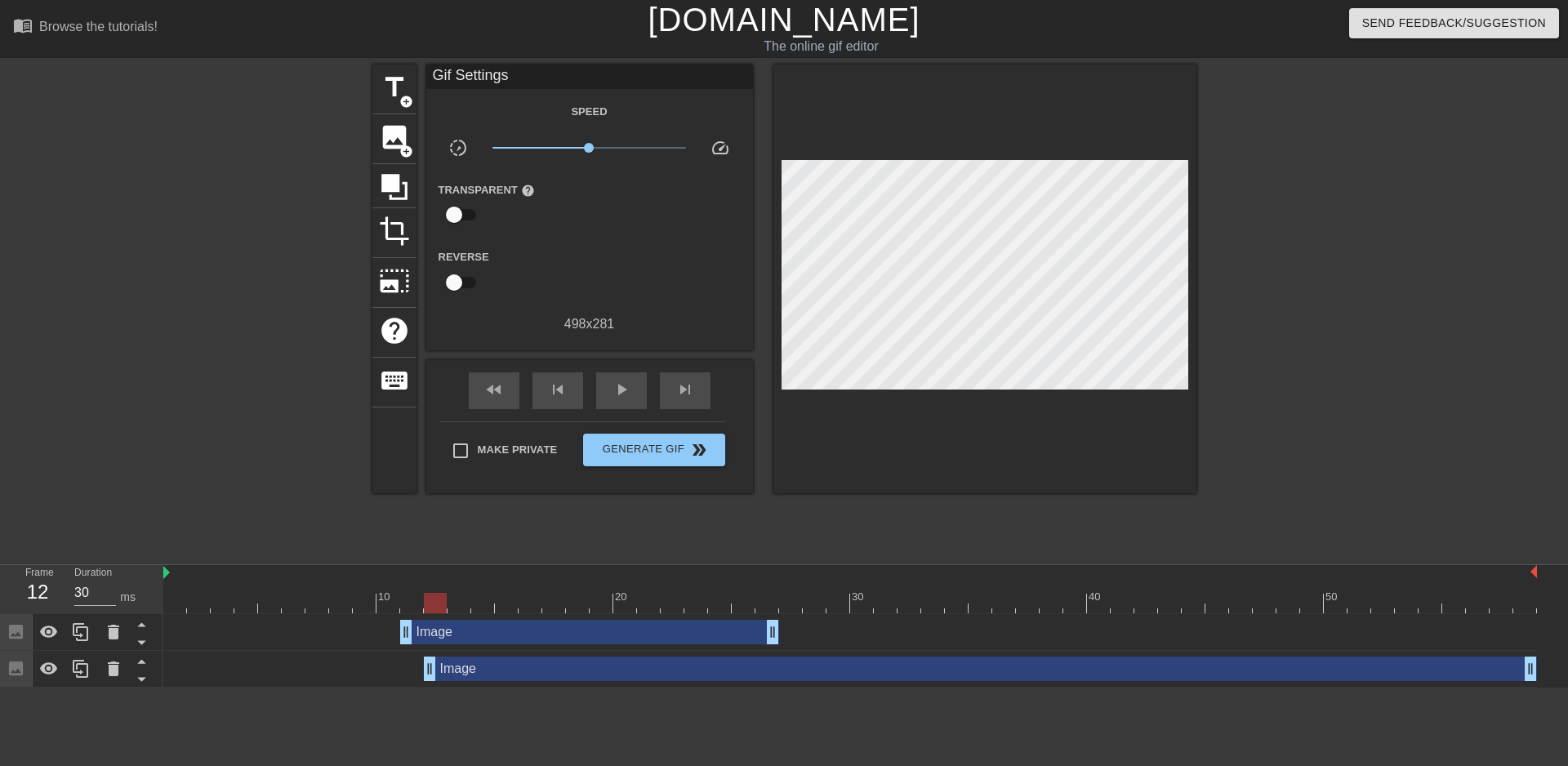
click at [896, 546] on div "title add_circle image add_circle crop photo_size_select_large help keyboard Gi…" at bounding box center [784, 310] width 824 height 490
click at [401, 126] on span "image" at bounding box center [394, 137] width 31 height 31
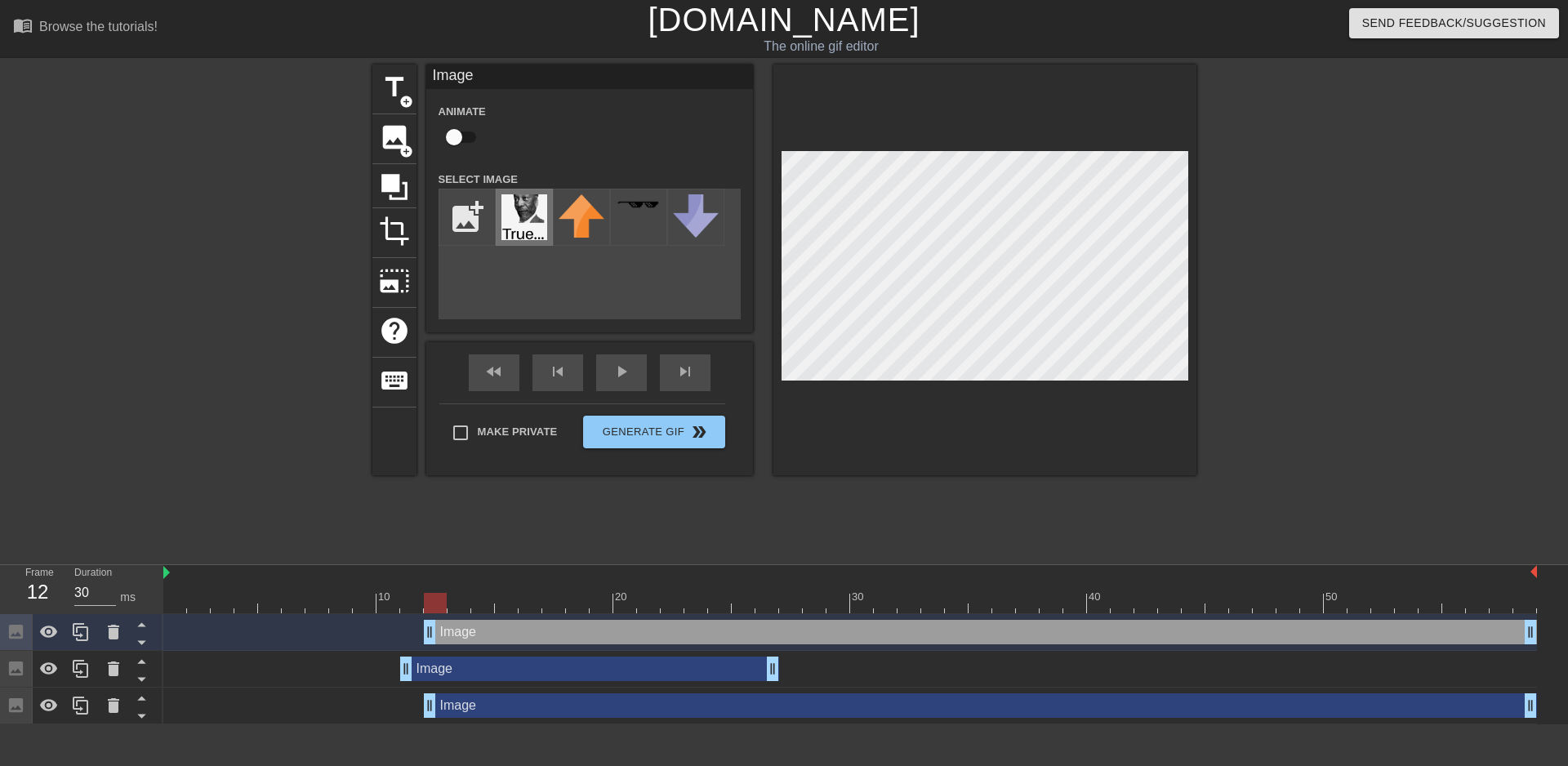
click at [541, 221] on img at bounding box center [524, 217] width 45 height 45
click at [116, 673] on icon at bounding box center [114, 669] width 12 height 14
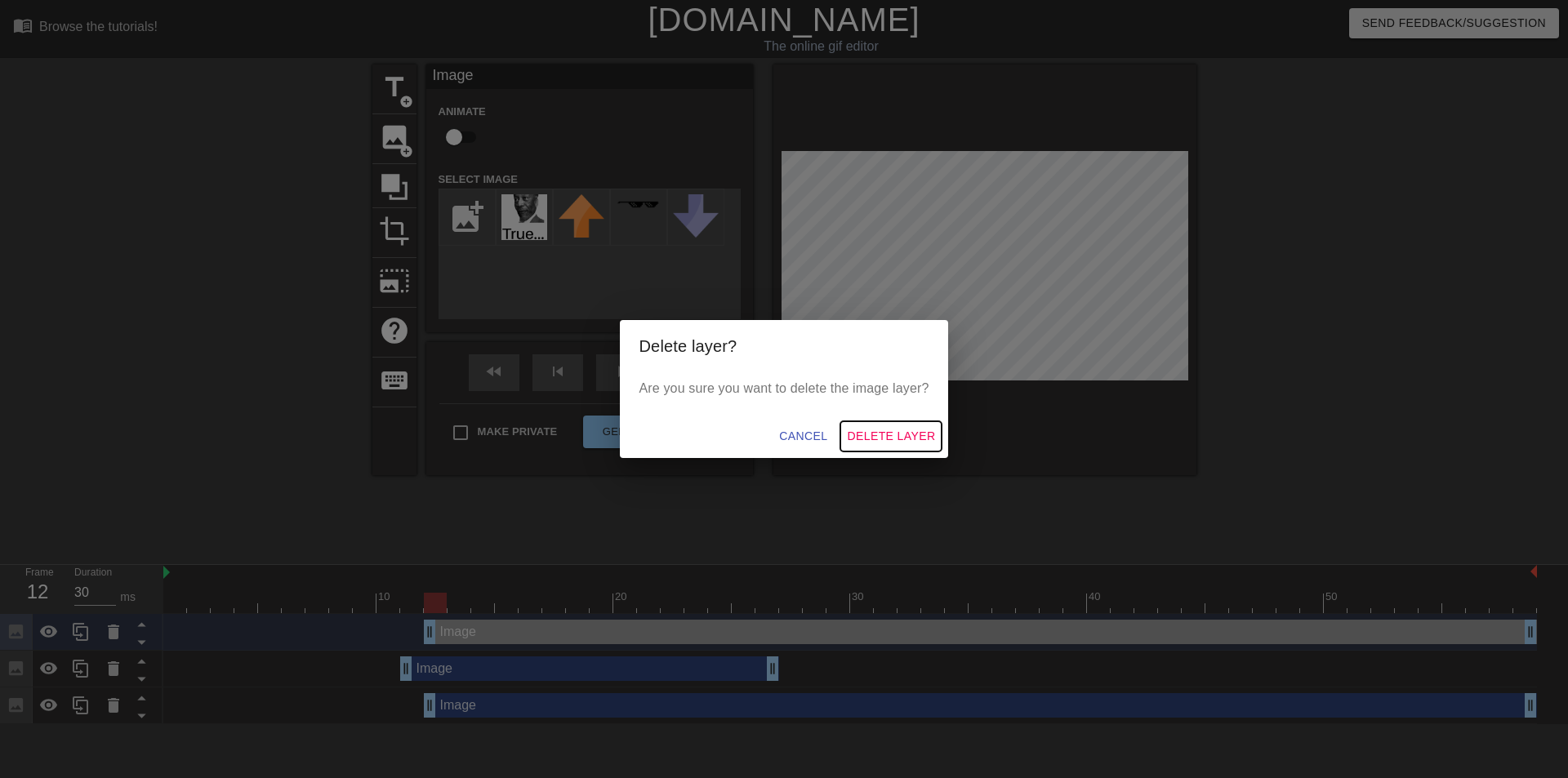
click at [882, 434] on span "Delete Layer" at bounding box center [890, 436] width 88 height 20
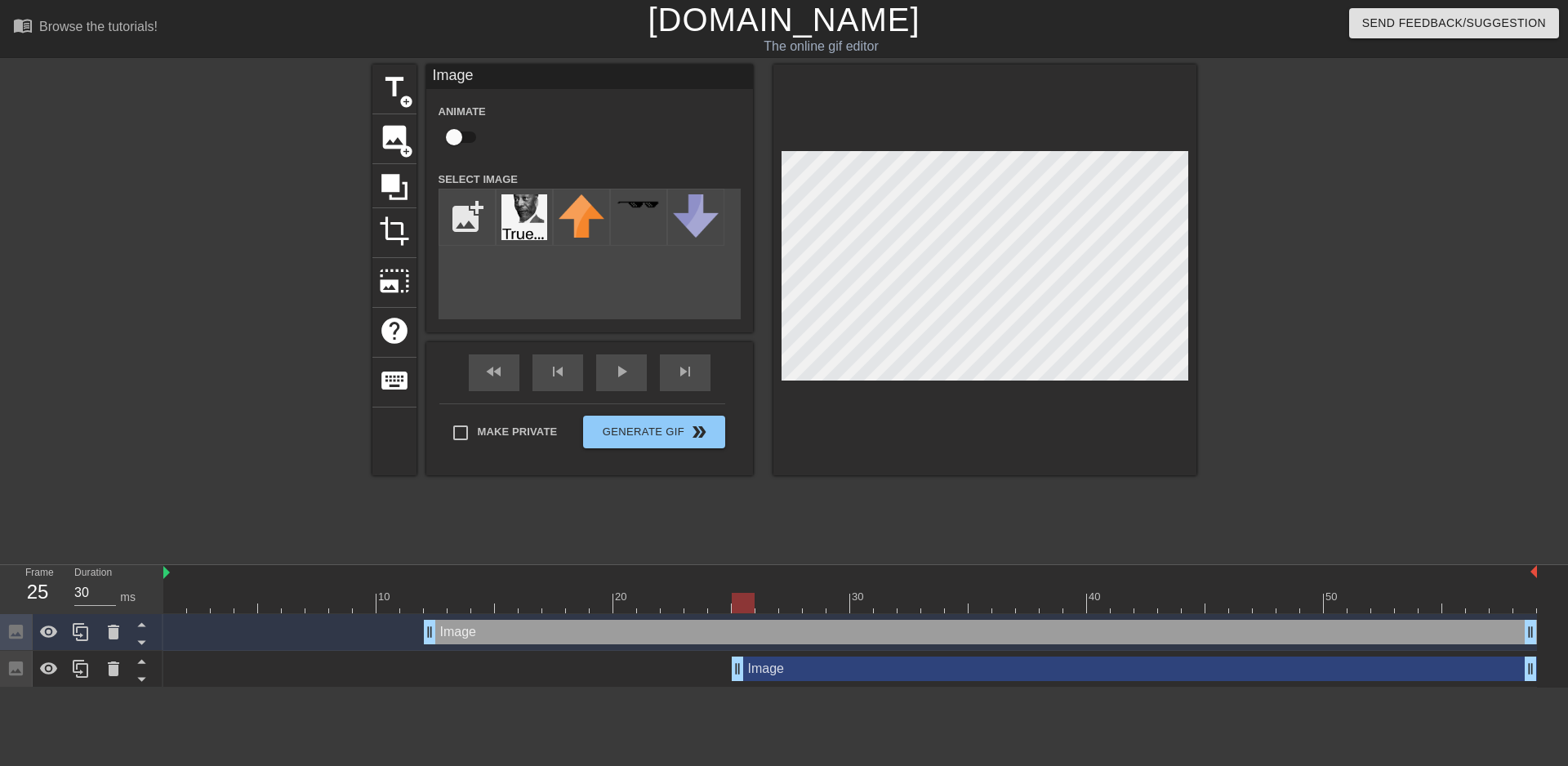
drag, startPoint x: 435, startPoint y: 664, endPoint x: 737, endPoint y: 665, distance: 302.0
drag, startPoint x: 736, startPoint y: 670, endPoint x: 921, endPoint y: 670, distance: 185.0
click at [914, 670] on div "Image drag_handle drag_handle" at bounding box center [850, 669] width 1373 height 24
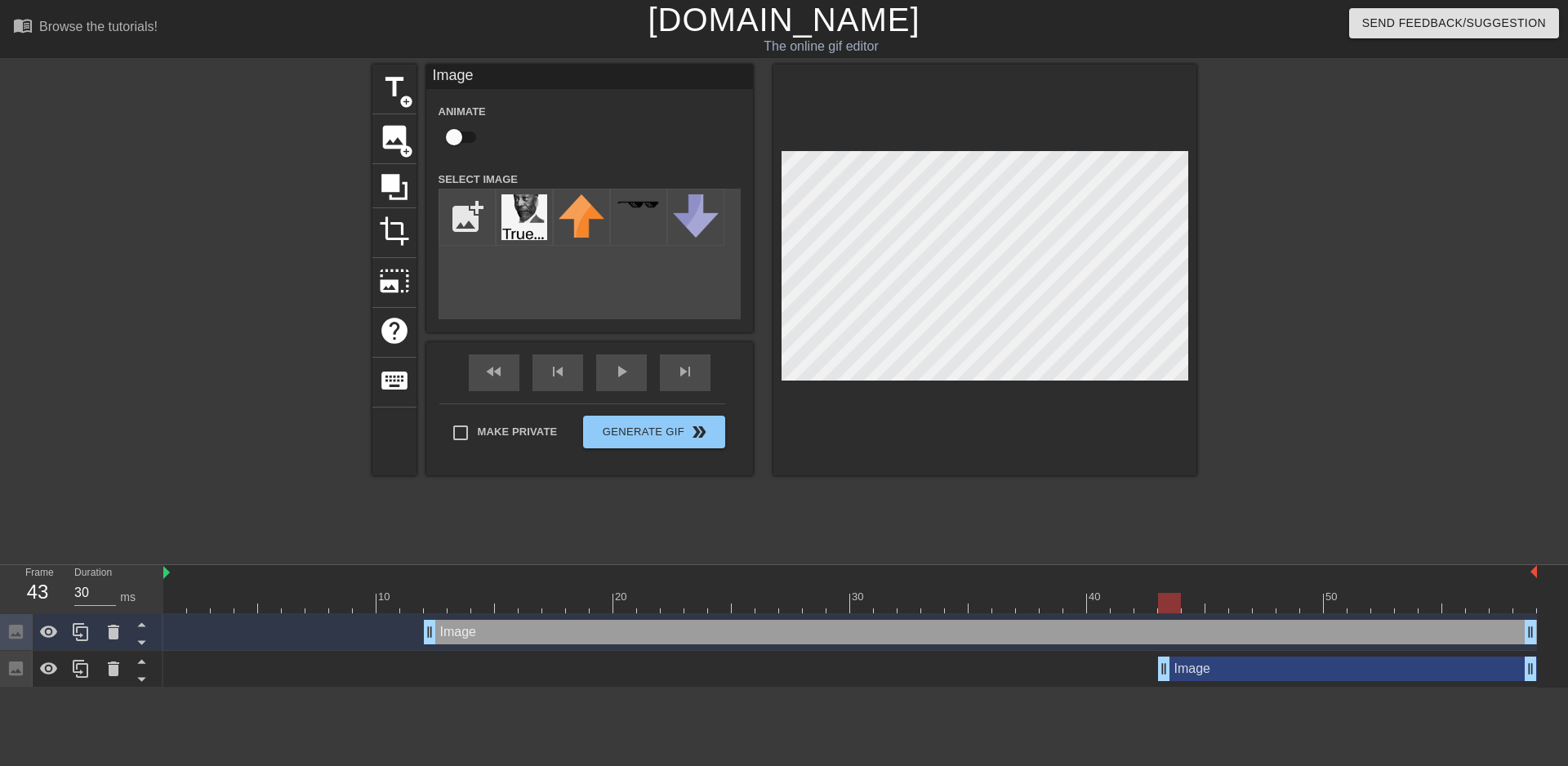
drag, startPoint x: 930, startPoint y: 671, endPoint x: 1173, endPoint y: 685, distance: 243.4
click at [1173, 685] on div "Image drag_handle drag_handle" at bounding box center [850, 670] width 1373 height 37
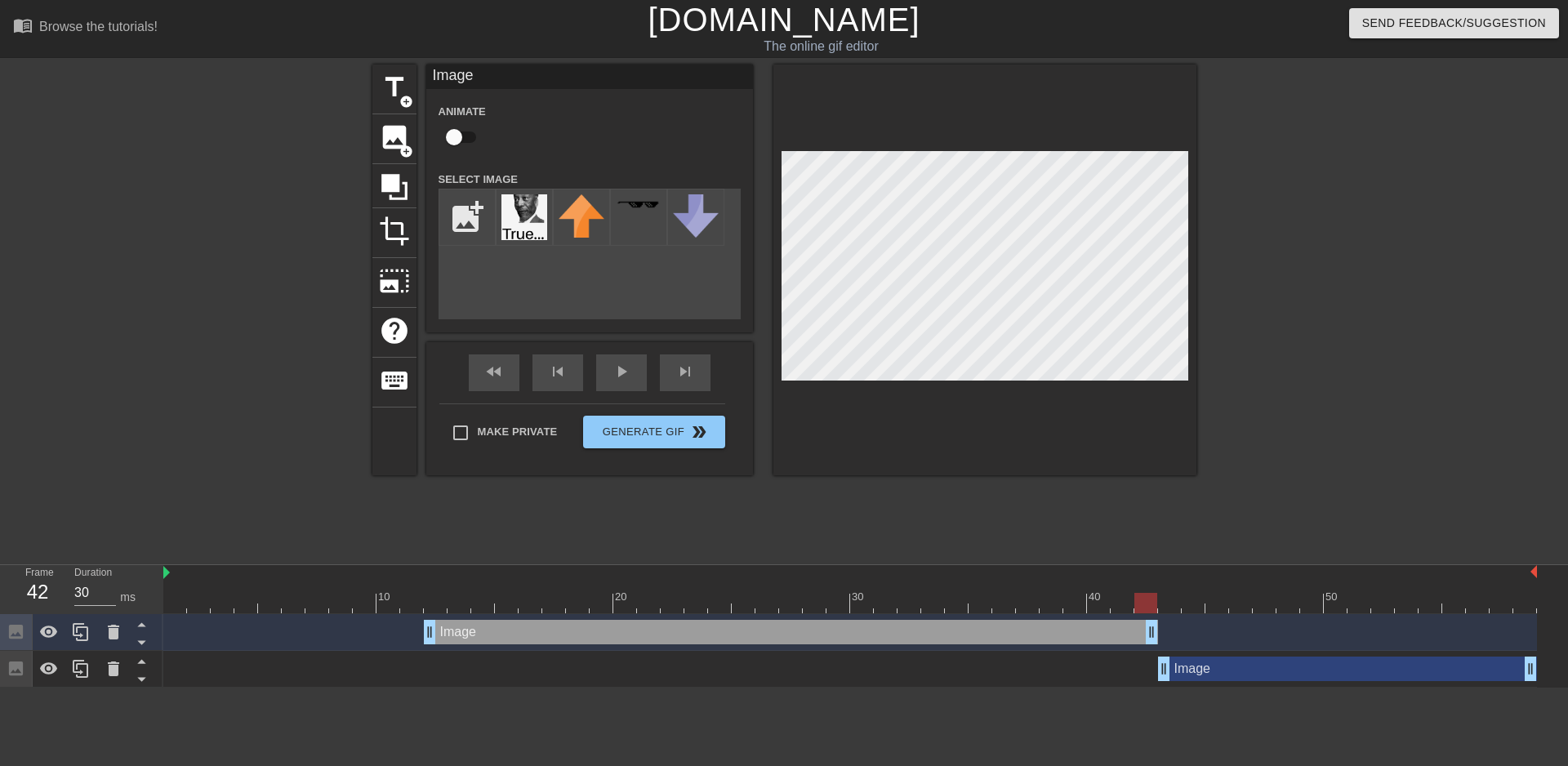
drag, startPoint x: 1530, startPoint y: 640, endPoint x: 1156, endPoint y: 621, distance: 374.5
click at [210, 349] on div at bounding box center [230, 310] width 245 height 490
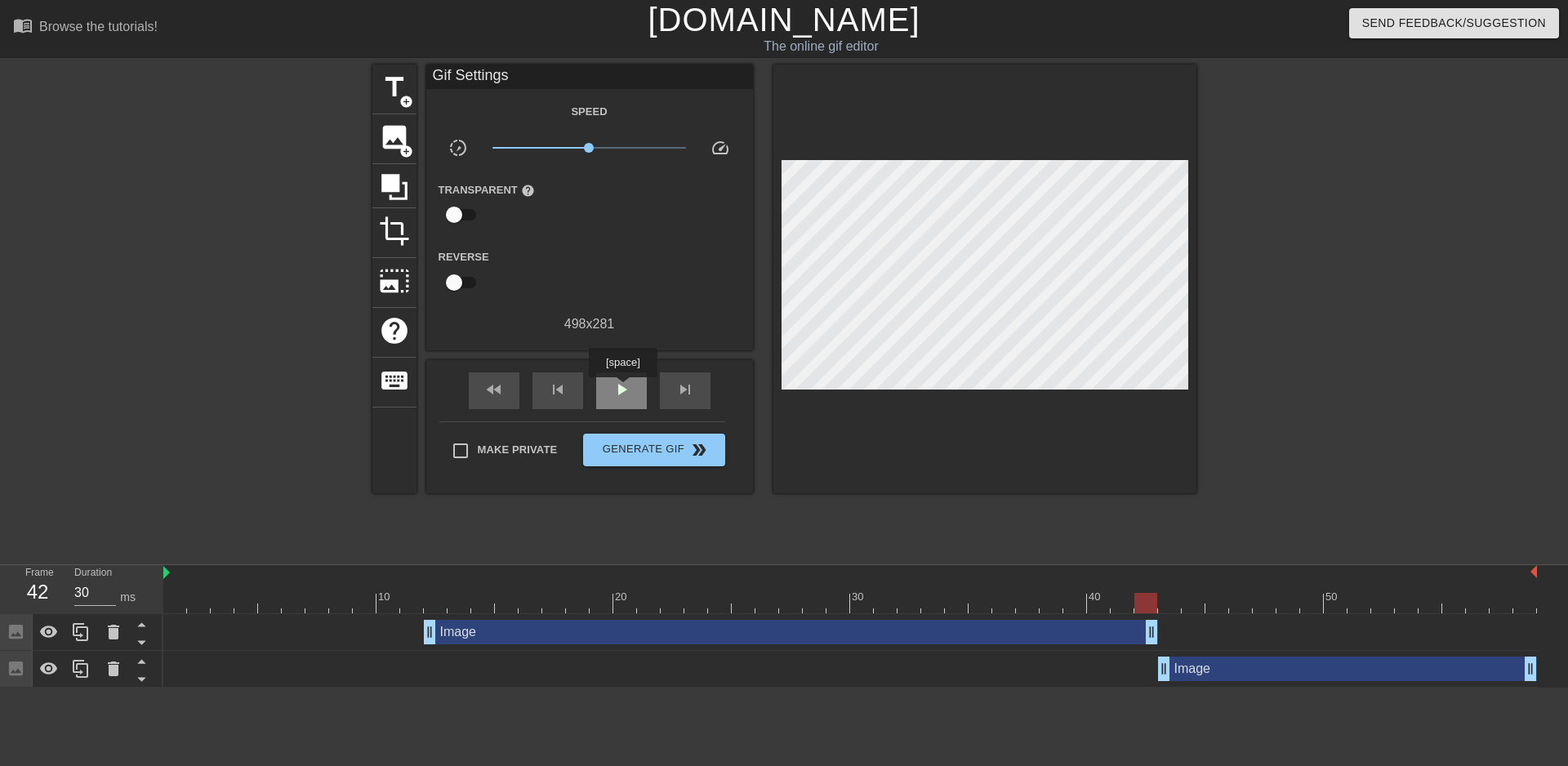
click at [622, 389] on span "play_arrow" at bounding box center [621, 390] width 19 height 19
click at [605, 394] on div "pause" at bounding box center [621, 391] width 51 height 37
drag, startPoint x: 376, startPoint y: 627, endPoint x: 376, endPoint y: 643, distance: 16.0
click at [376, 643] on div "Image drag_handle drag_handle" at bounding box center [850, 632] width 1373 height 24
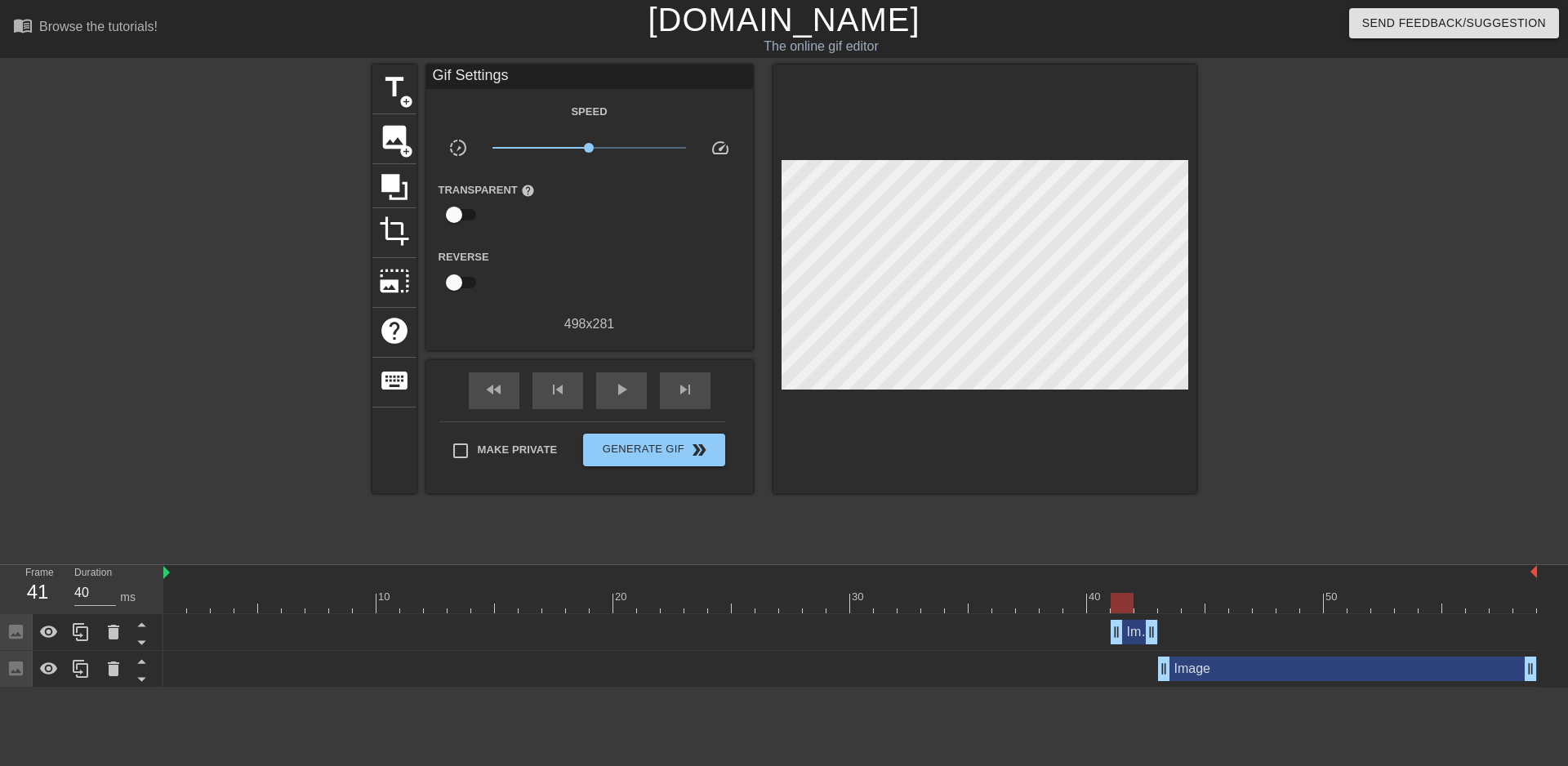
drag, startPoint x: 425, startPoint y: 628, endPoint x: 1125, endPoint y: 656, distance: 700.6
click at [1124, 656] on div "Image drag_handle drag_handle Image drag_handle drag_handle" at bounding box center [865, 651] width 1405 height 73
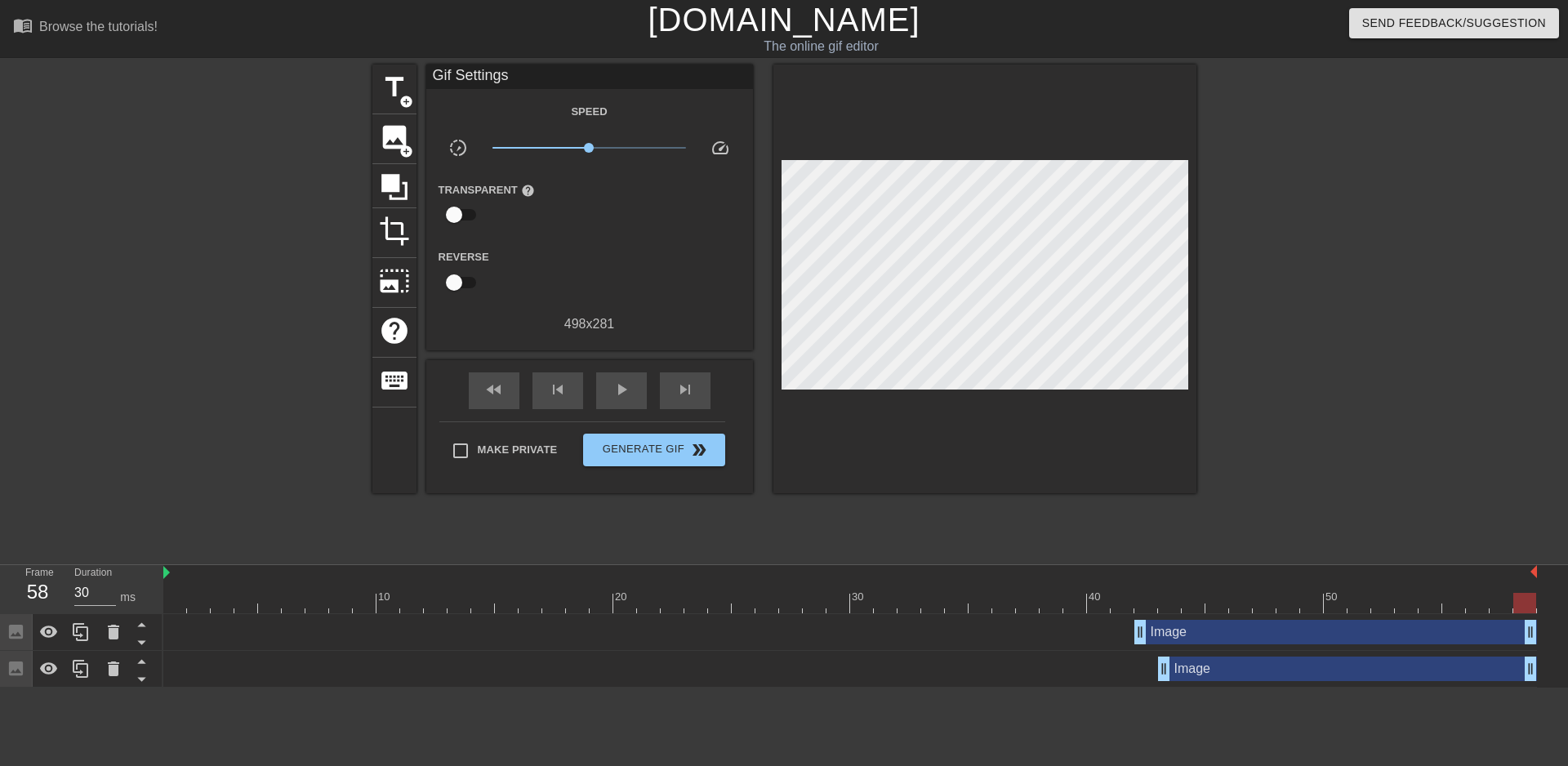
drag, startPoint x: 1151, startPoint y: 634, endPoint x: 1527, endPoint y: 645, distance: 376.2
click at [1527, 645] on div "Image drag_handle drag_handle" at bounding box center [850, 633] width 1373 height 37
drag, startPoint x: 1139, startPoint y: 636, endPoint x: 1154, endPoint y: 633, distance: 15.3
click at [1154, 633] on div "Image drag_handle drag_handle" at bounding box center [850, 632] width 1373 height 24
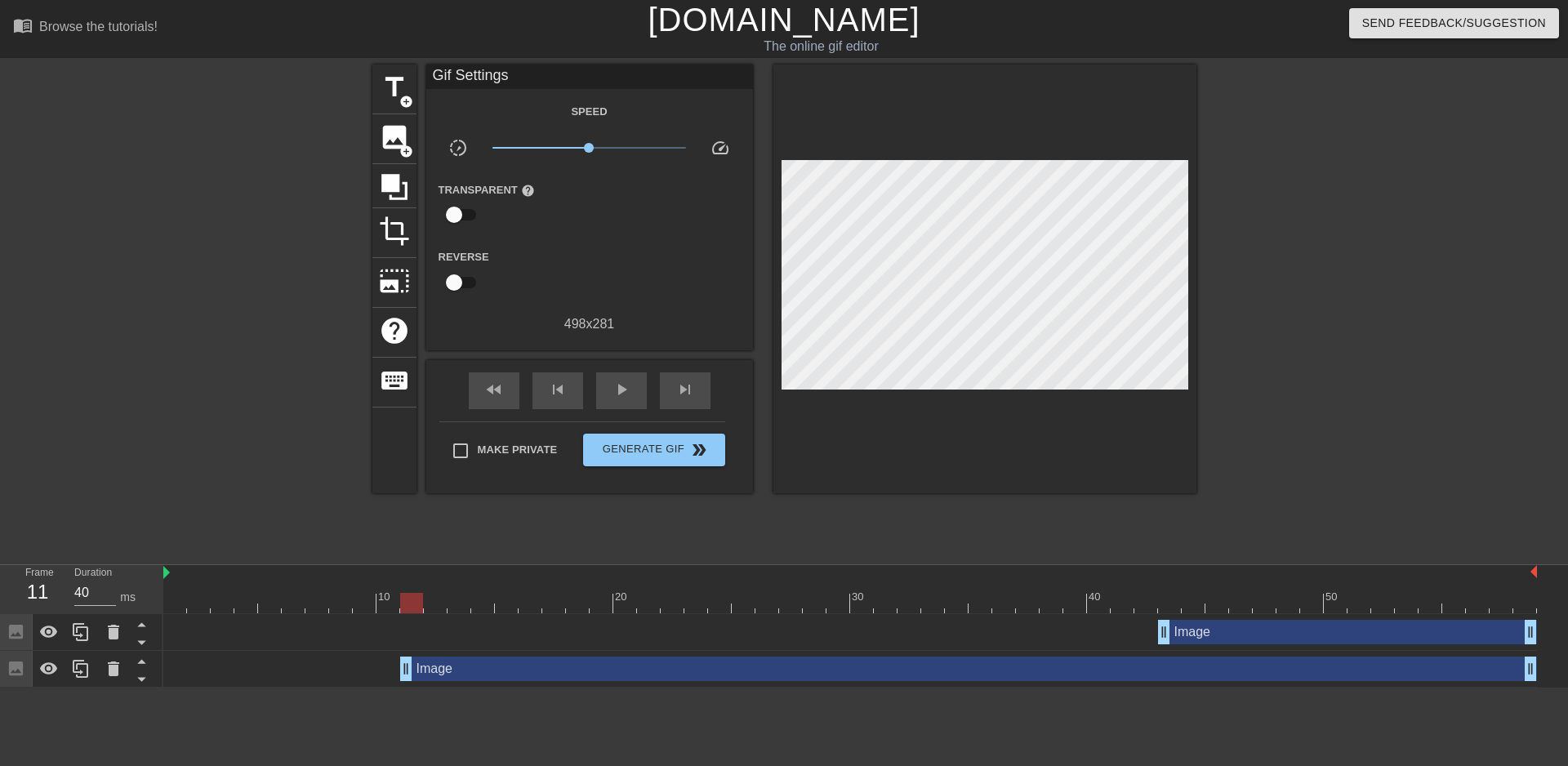
drag, startPoint x: 1164, startPoint y: 670, endPoint x: 408, endPoint y: 637, distance: 756.7
click at [408, 637] on div "Image drag_handle drag_handle Image drag_handle drag_handle" at bounding box center [865, 651] width 1405 height 73
drag, startPoint x: 1530, startPoint y: 672, endPoint x: 1157, endPoint y: 674, distance: 373.0
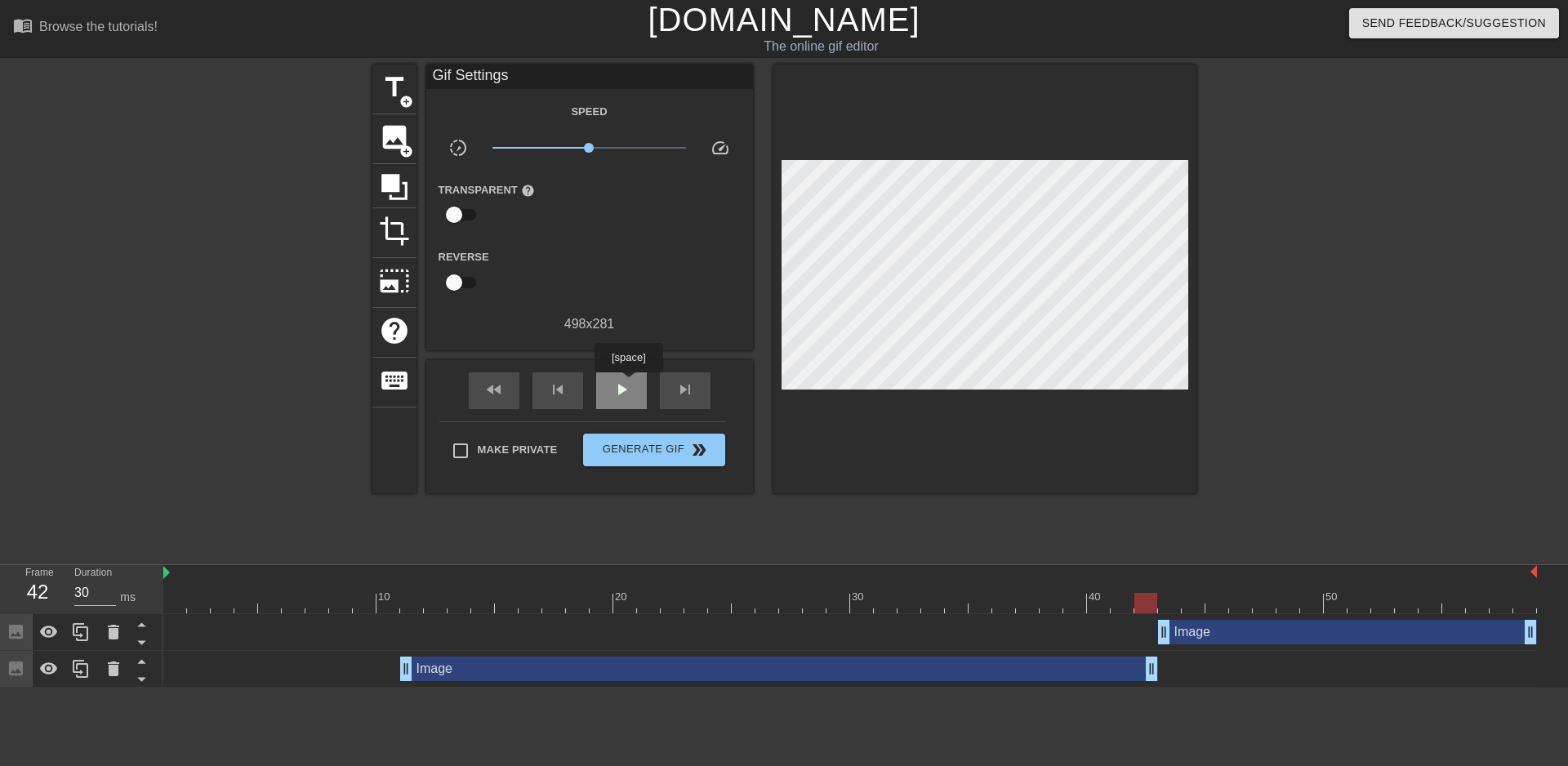
click at [628, 384] on span "play_arrow" at bounding box center [621, 390] width 19 height 19
drag, startPoint x: 1162, startPoint y: 635, endPoint x: 1149, endPoint y: 638, distance: 13.3
drag, startPoint x: 1154, startPoint y: 669, endPoint x: 1139, endPoint y: 670, distance: 15.0
click at [1139, 670] on div "Image drag_handle drag_handle" at bounding box center [850, 669] width 1373 height 24
drag, startPoint x: 1127, startPoint y: 670, endPoint x: 1104, endPoint y: 670, distance: 23.0
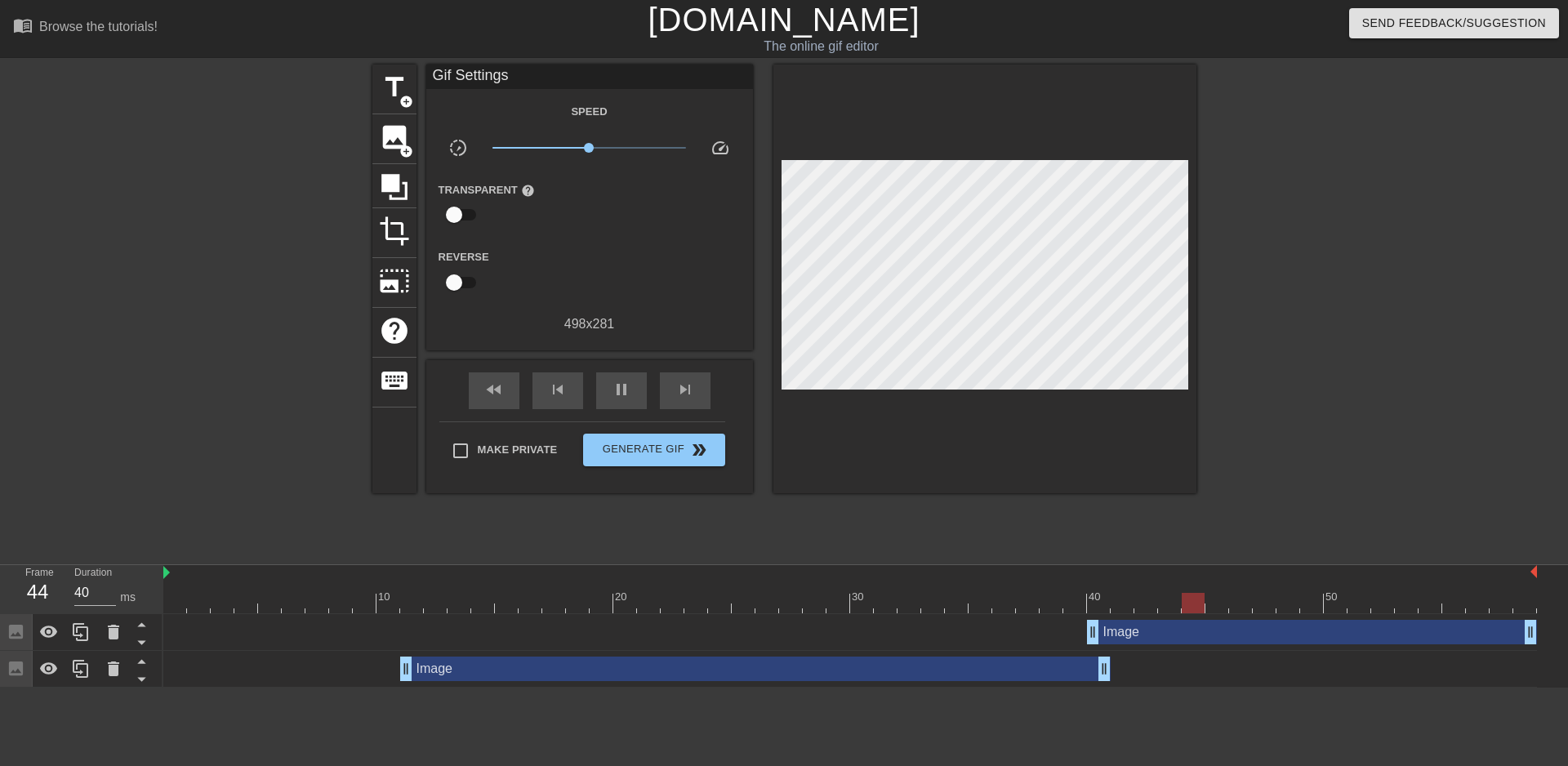
drag, startPoint x: 1139, startPoint y: 641, endPoint x: 1098, endPoint y: 639, distance: 41.0
click at [1347, 488] on div at bounding box center [1338, 310] width 245 height 490
drag, startPoint x: 1106, startPoint y: 676, endPoint x: 1068, endPoint y: 675, distance: 38.0
click at [1068, 675] on div "Image drag_handle drag_handle" at bounding box center [850, 669] width 1373 height 24
drag, startPoint x: 1095, startPoint y: 633, endPoint x: 1060, endPoint y: 633, distance: 35.0
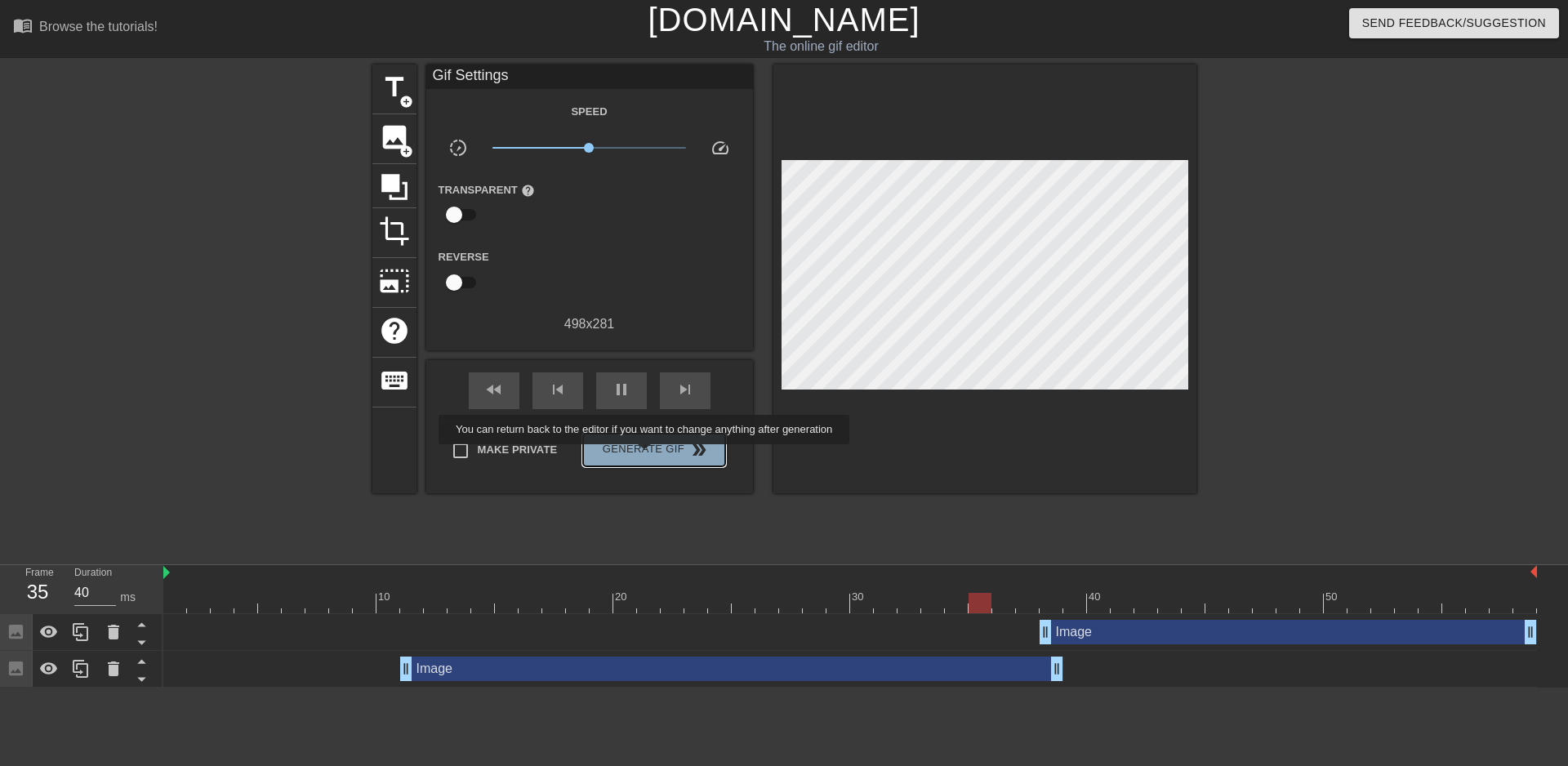
type input "30"
click at [646, 456] on span "Generate Gif double_arrow" at bounding box center [653, 450] width 128 height 19
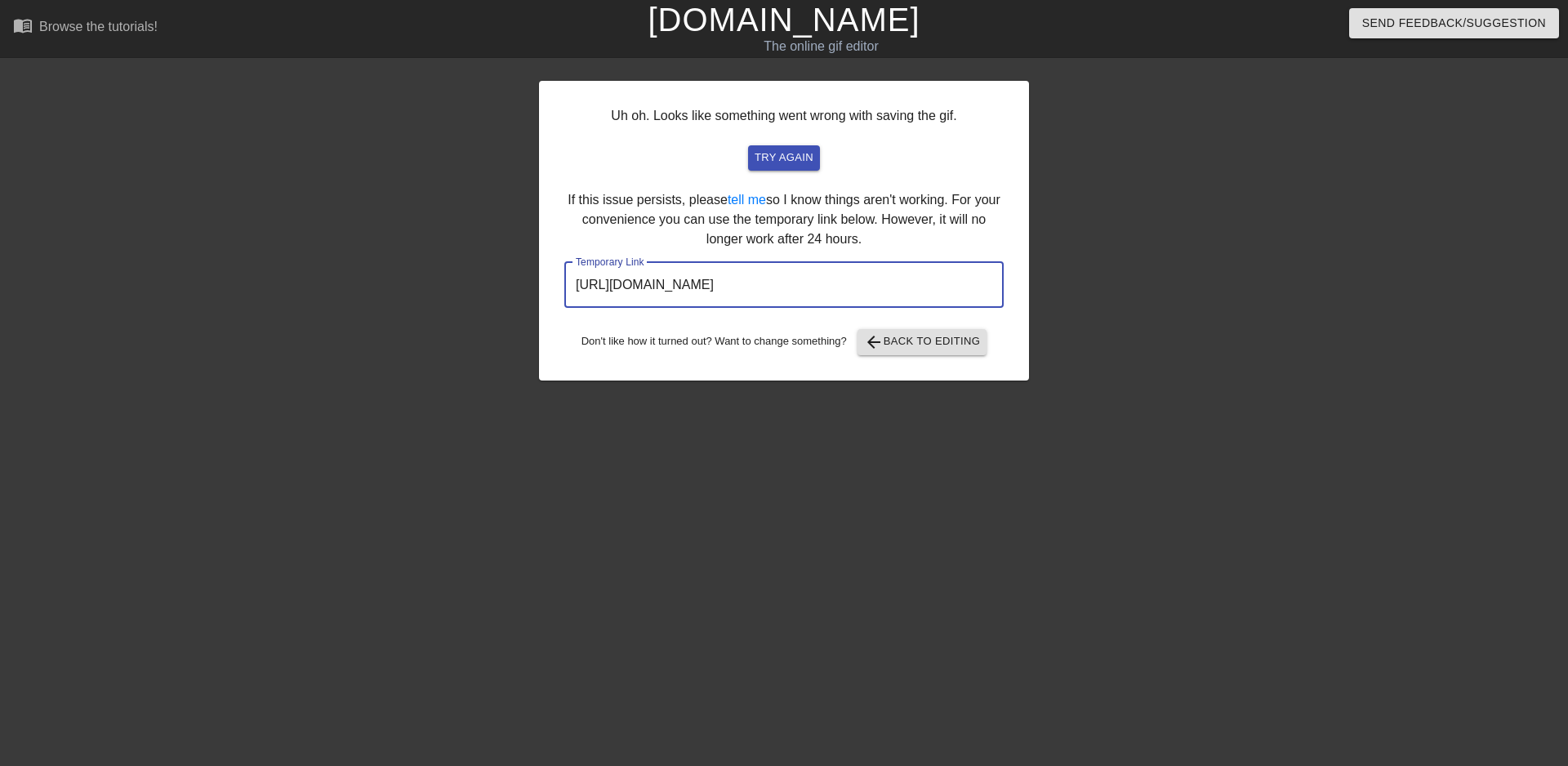
drag, startPoint x: 926, startPoint y: 284, endPoint x: 493, endPoint y: 290, distance: 433.0
click at [493, 290] on div "Uh oh. Looks like something went wrong with saving the gif. try again If this i…" at bounding box center [784, 310] width 1568 height 490
click at [797, 165] on span "try again" at bounding box center [783, 157] width 59 height 18
click at [745, 200] on link "tell me" at bounding box center [747, 200] width 39 height 14
drag, startPoint x: 920, startPoint y: 286, endPoint x: 562, endPoint y: 291, distance: 358.0
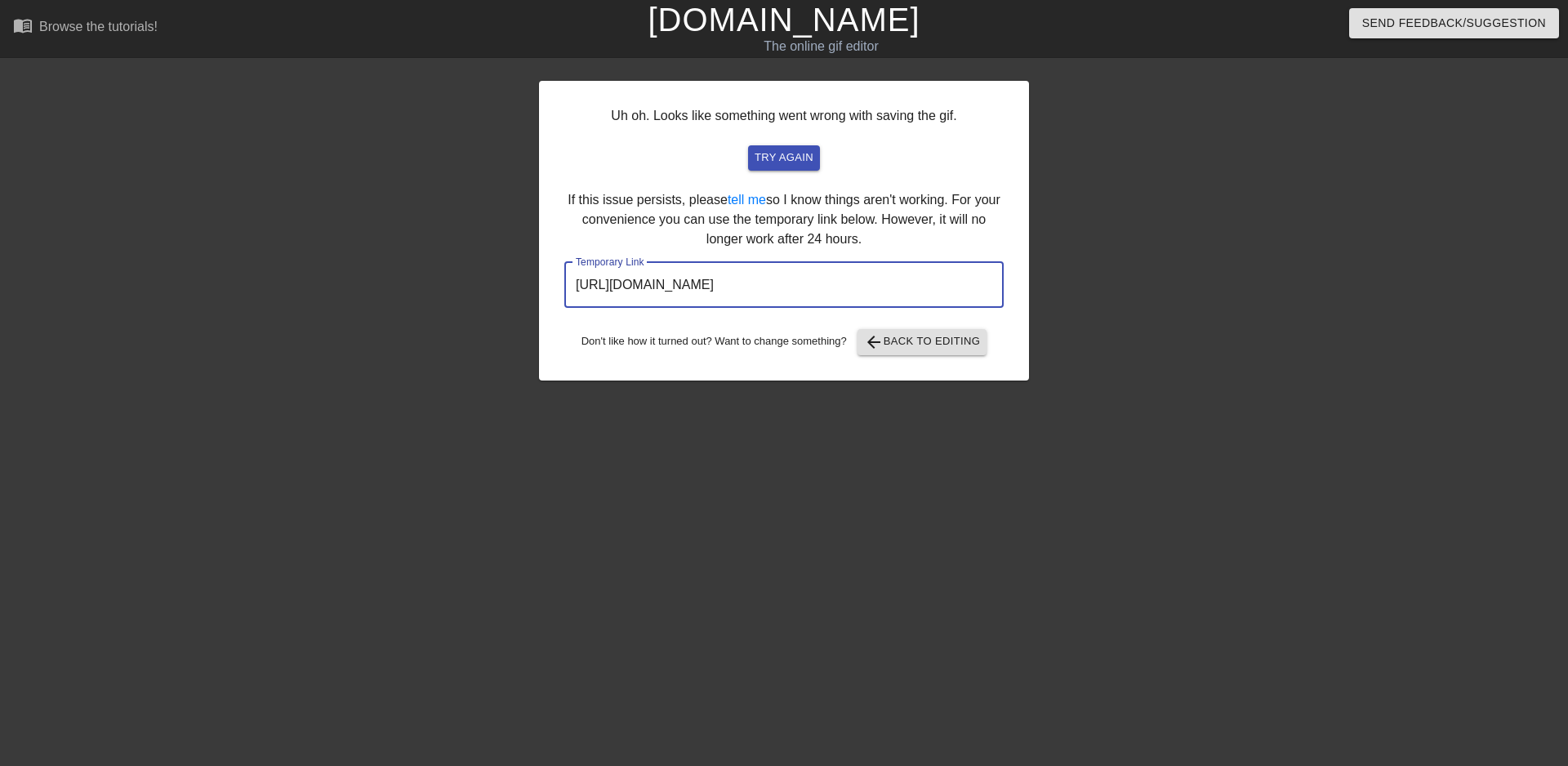
click at [562, 291] on div "Uh oh. Looks like something went wrong with saving the gif. try again If this i…" at bounding box center [784, 231] width 490 height 300
click at [933, 278] on input "[URL][DOMAIN_NAME]" at bounding box center [784, 285] width 440 height 45
drag, startPoint x: 857, startPoint y: 225, endPoint x: 912, endPoint y: 242, distance: 57.6
click at [912, 242] on div "Uh oh. Looks like something went wrong with saving the gif. try again If this i…" at bounding box center [784, 231] width 490 height 300
click at [913, 244] on div "Uh oh. Looks like something went wrong with saving the gif. try again If this i…" at bounding box center [784, 231] width 490 height 300
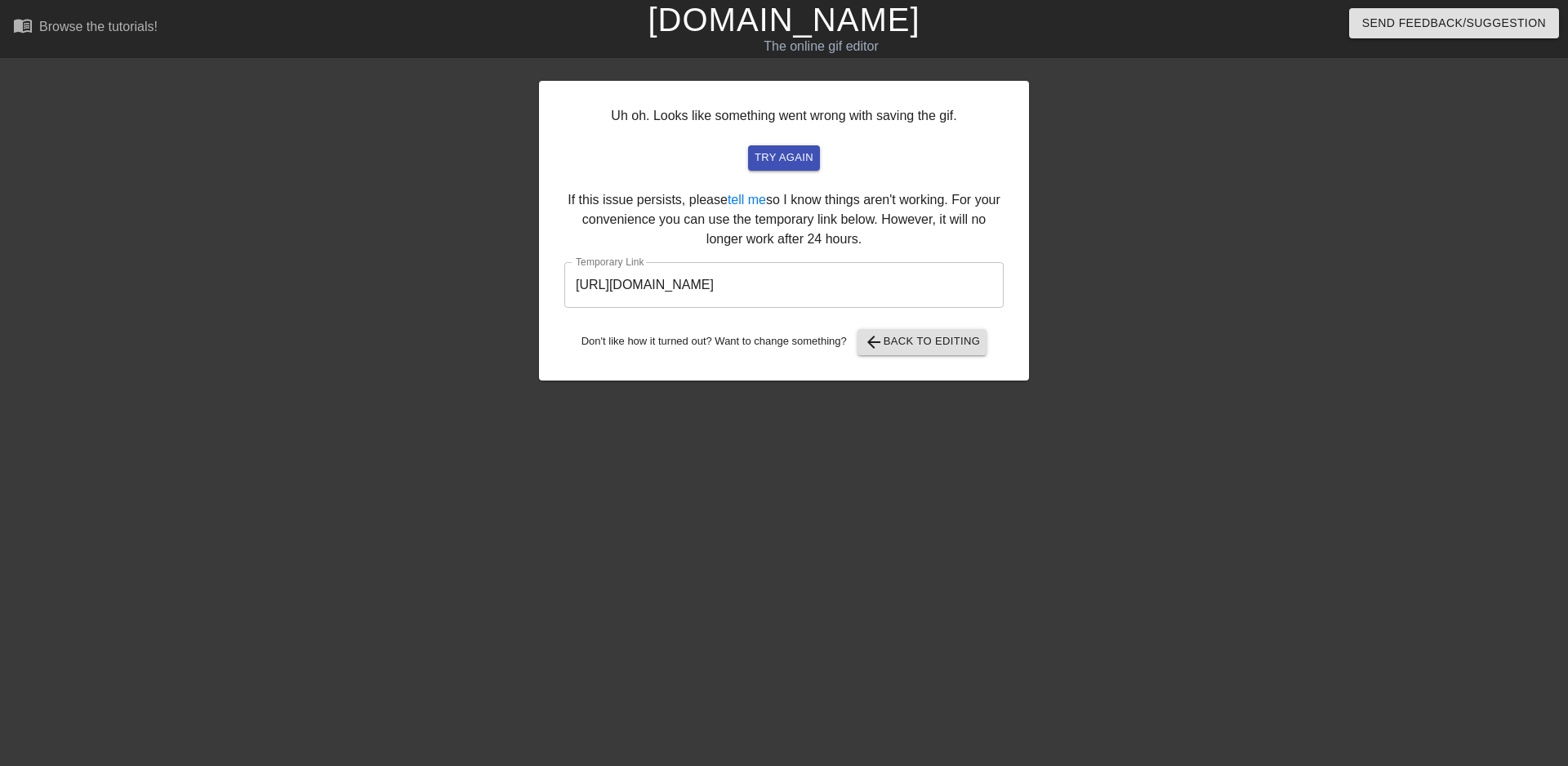
drag, startPoint x: 817, startPoint y: 208, endPoint x: 891, endPoint y: 249, distance: 84.6
click at [891, 249] on div "Uh oh. Looks like something went wrong with saving the gif. try again If this i…" at bounding box center [784, 231] width 490 height 300
drag, startPoint x: 769, startPoint y: 165, endPoint x: 453, endPoint y: 93, distance: 324.1
click at [769, 164] on span "try again" at bounding box center [783, 157] width 59 height 18
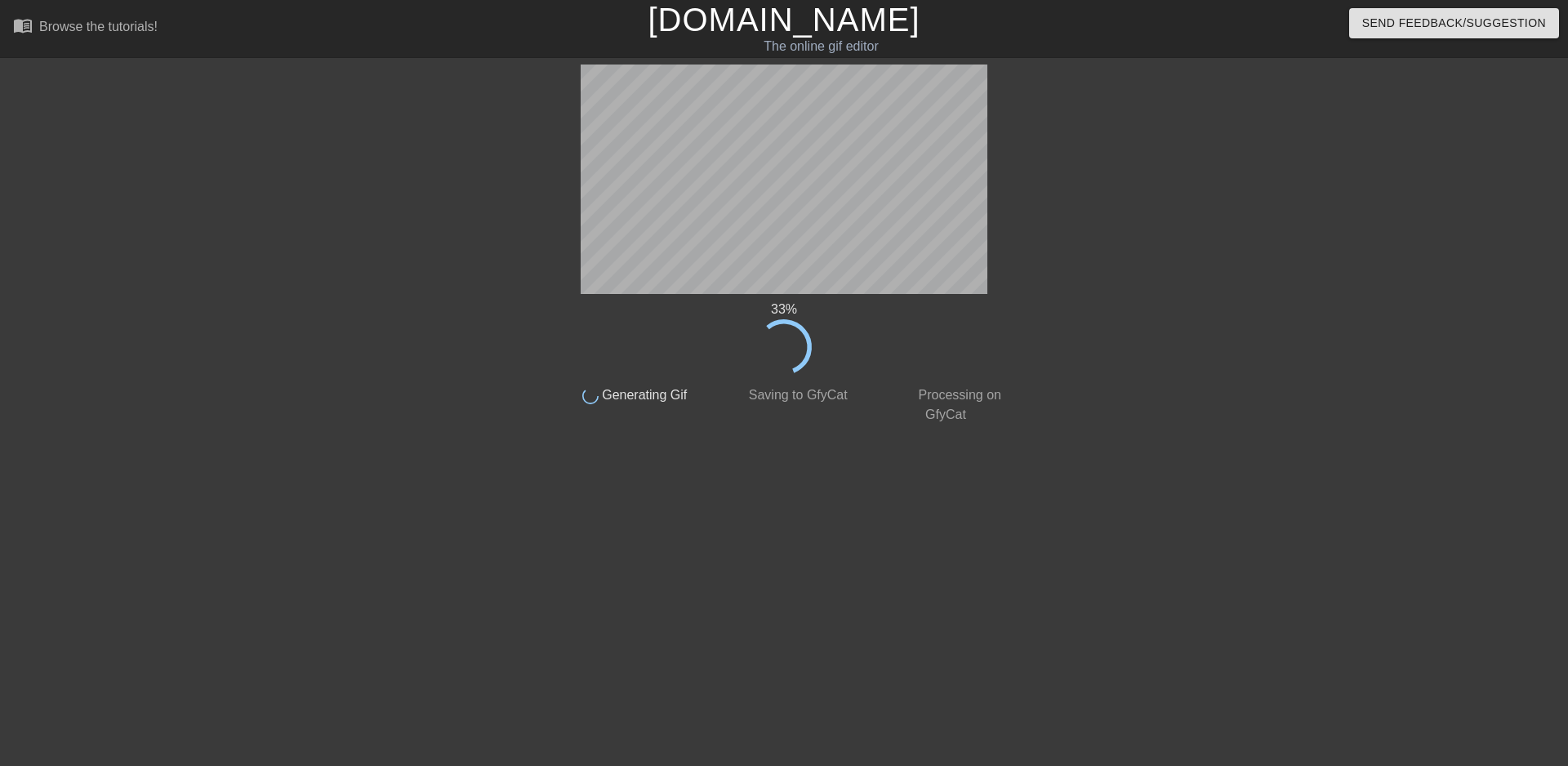
click at [1171, 397] on div at bounding box center [1156, 310] width 245 height 490
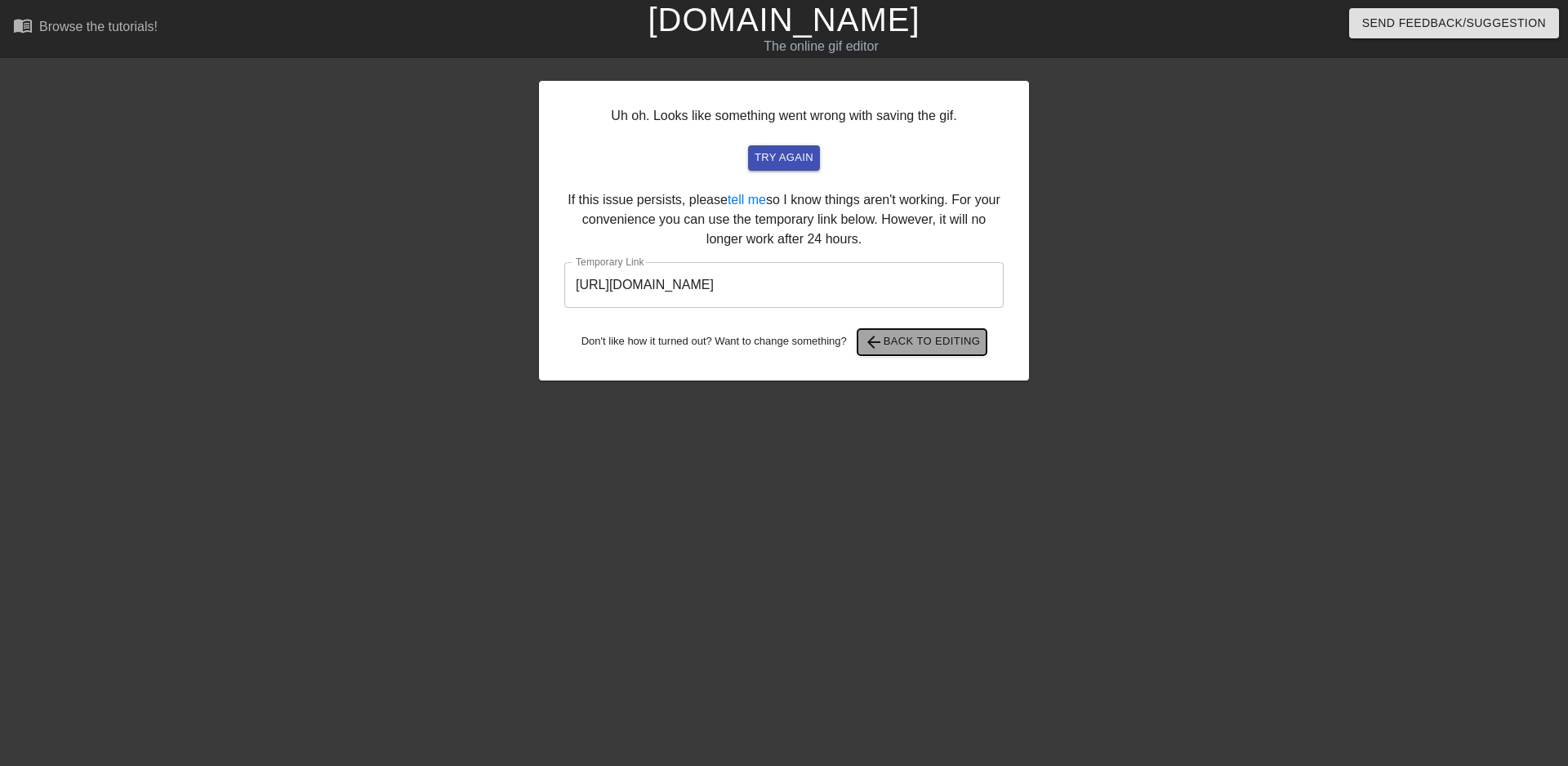
click at [876, 346] on span "arrow_back" at bounding box center [874, 342] width 19 height 19
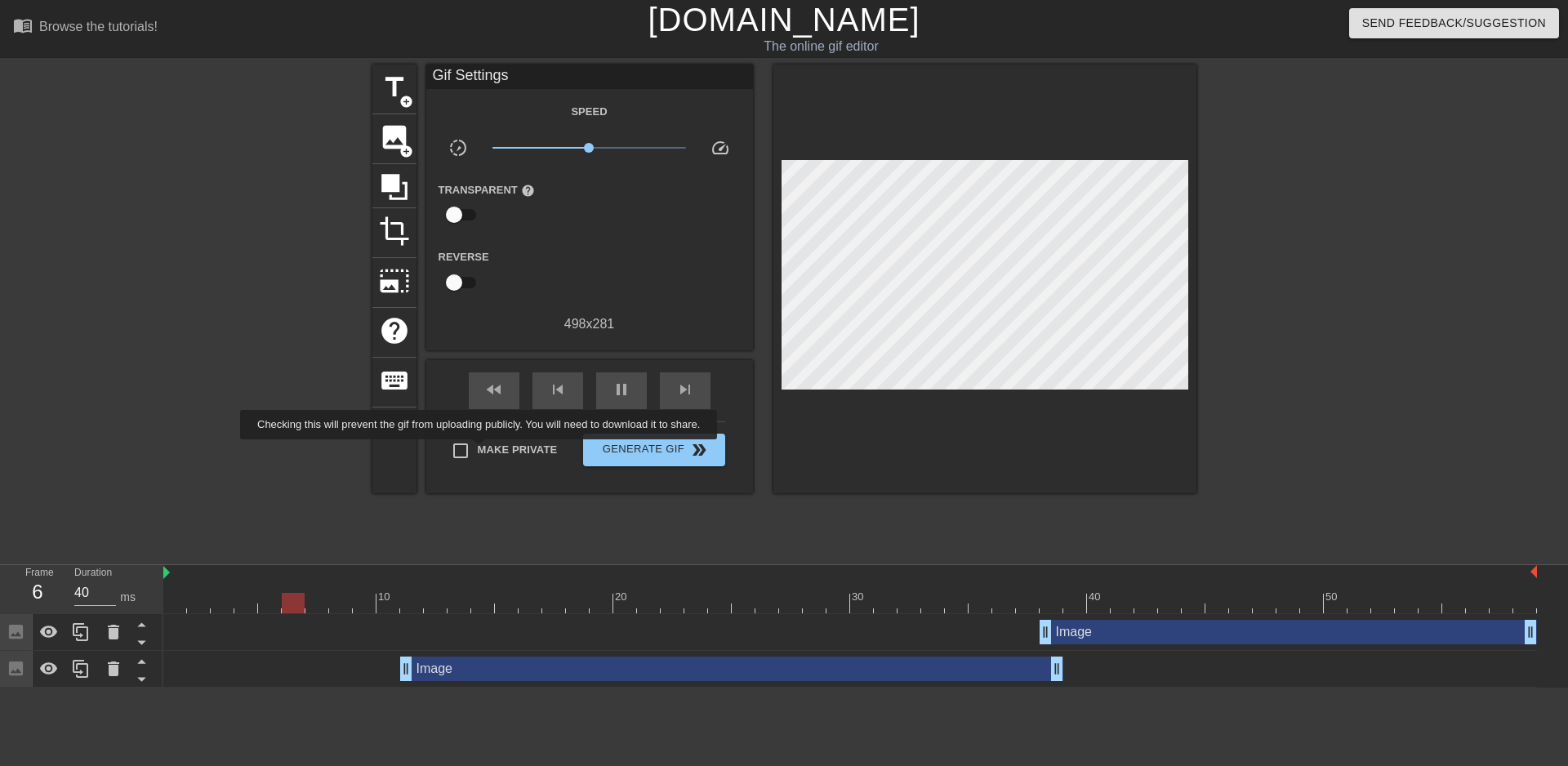
type input "30"
click at [482, 451] on span "Make Private" at bounding box center [517, 450] width 80 height 16
click at [477, 451] on input "Make Private" at bounding box center [461, 451] width 35 height 35
checkbox input "true"
type input "30"
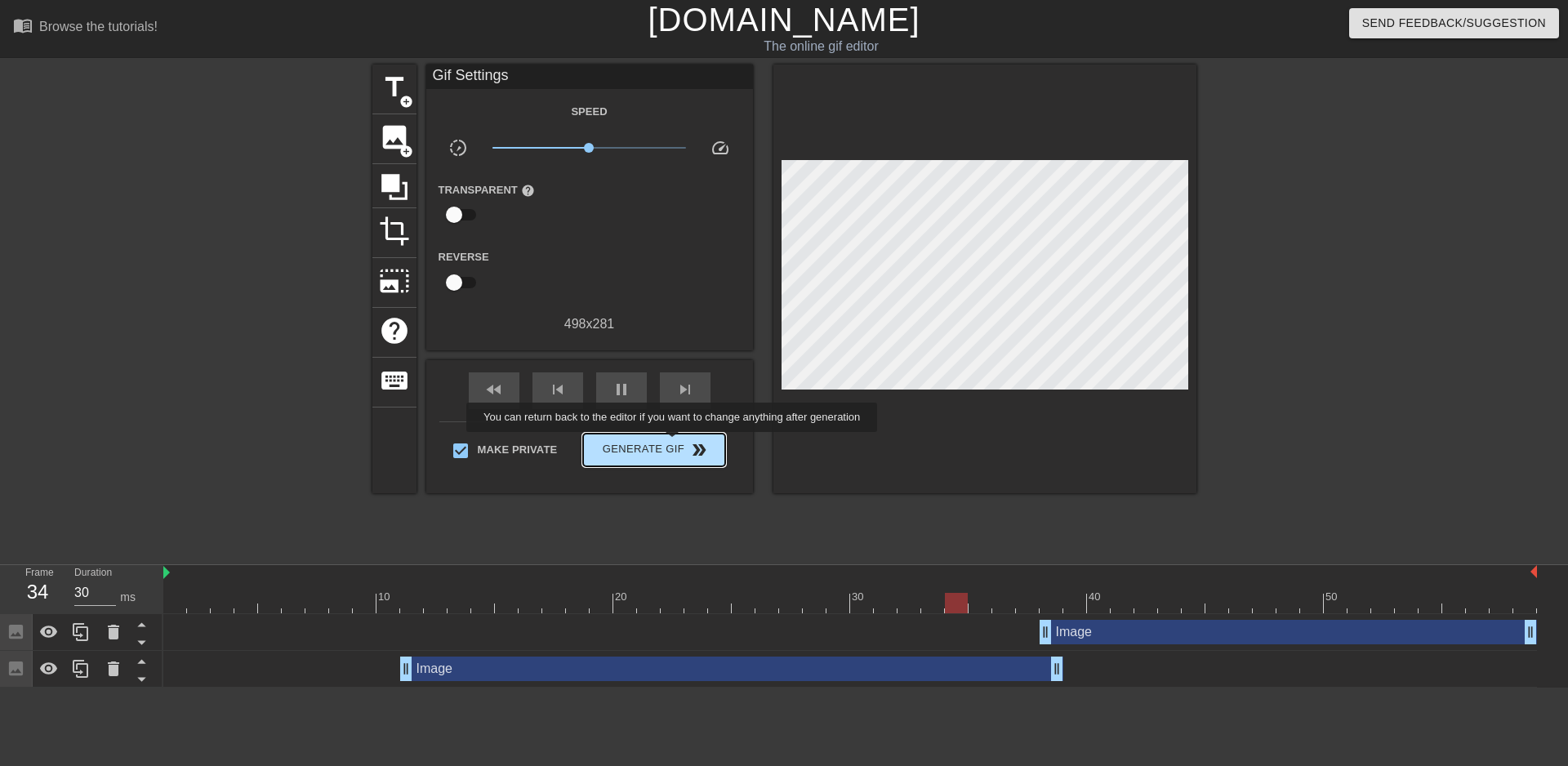
click at [673, 444] on span "Generate Gif double_arrow" at bounding box center [653, 450] width 128 height 19
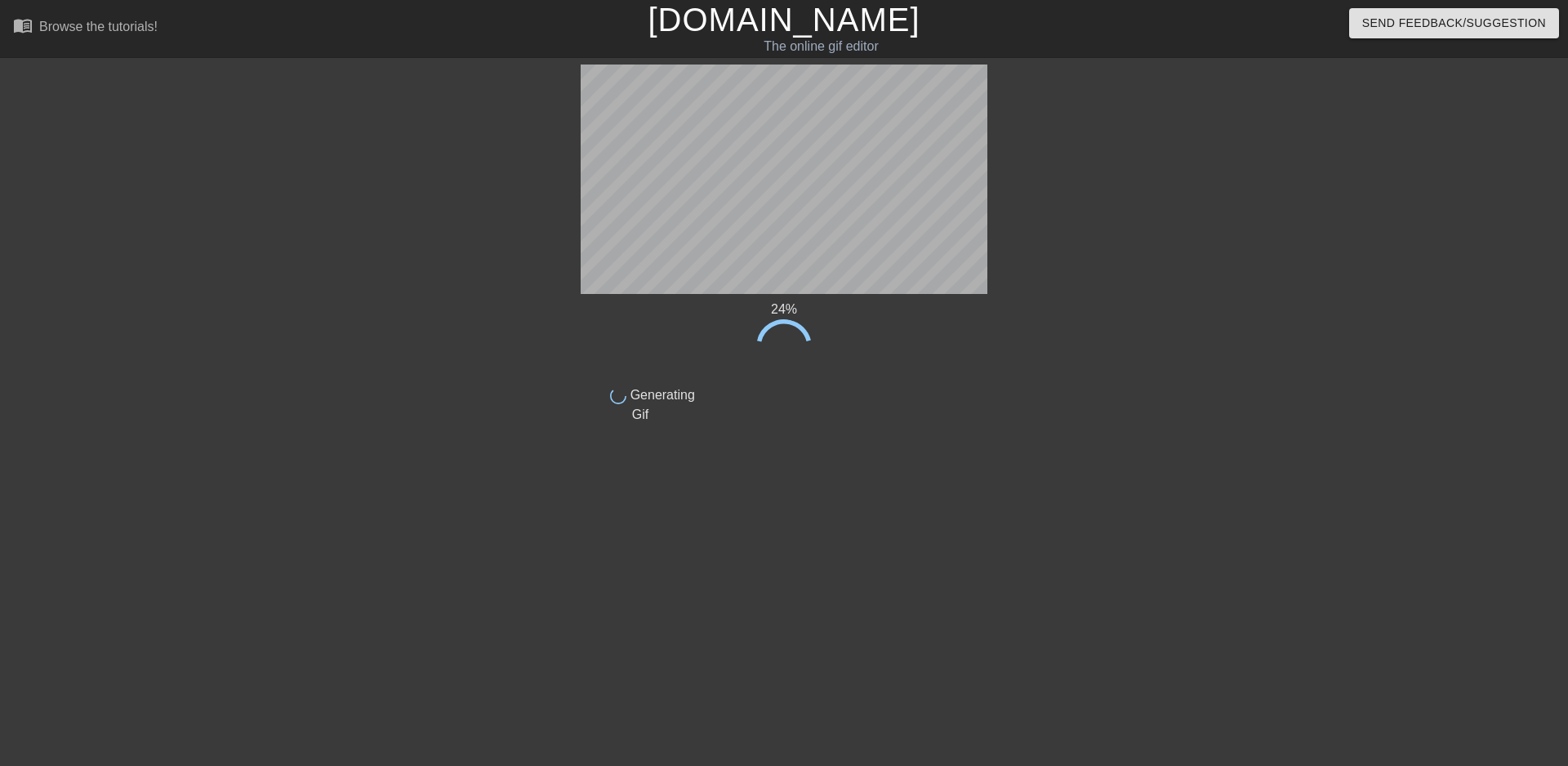
click at [1207, 271] on div at bounding box center [1129, 310] width 245 height 490
